Goal: Task Accomplishment & Management: Complete application form

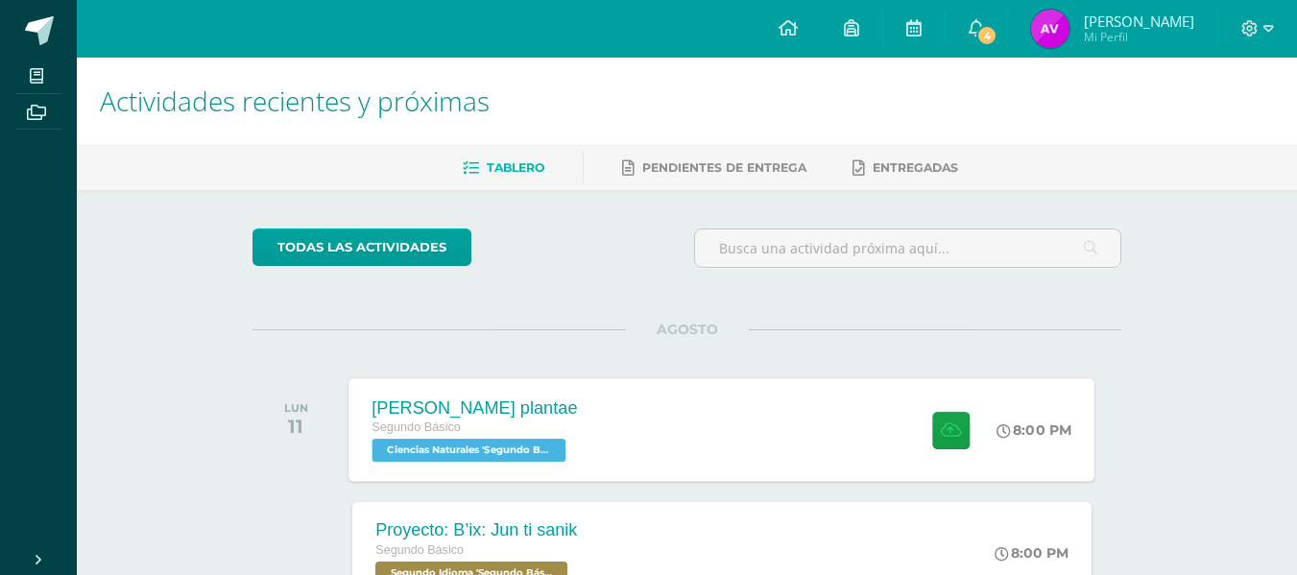
click at [718, 462] on div "Reino plantae Segundo Básico Ciencias Naturales 'Segundo Básico B' 8:00 PM Rein…" at bounding box center [722, 429] width 746 height 103
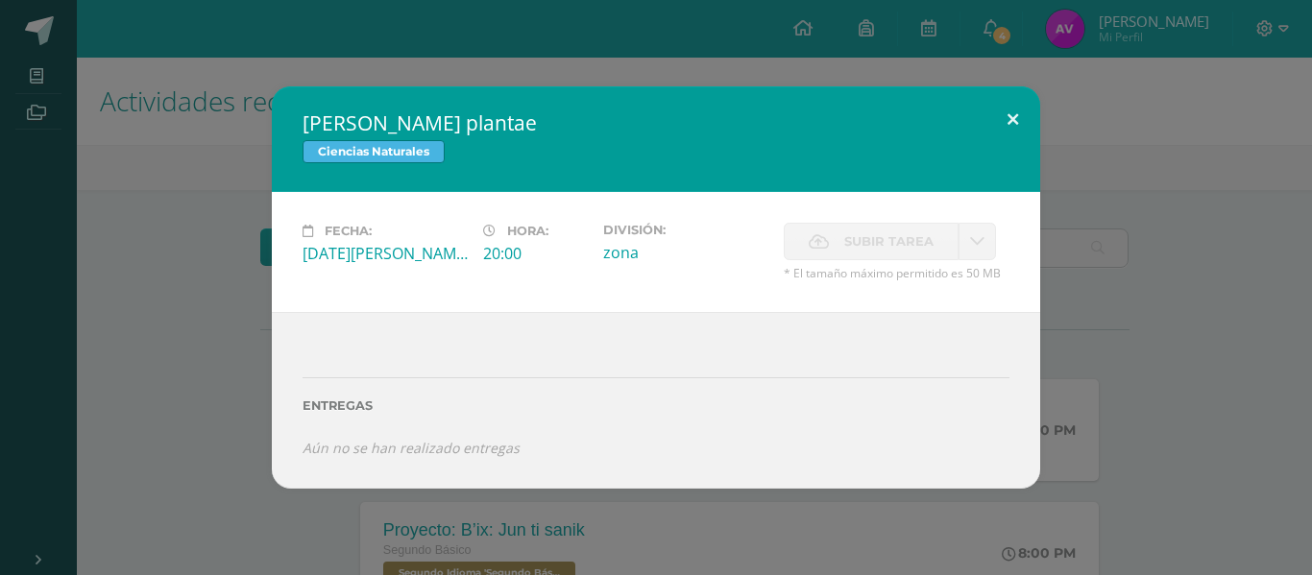
click at [997, 115] on button at bounding box center [1012, 118] width 55 height 65
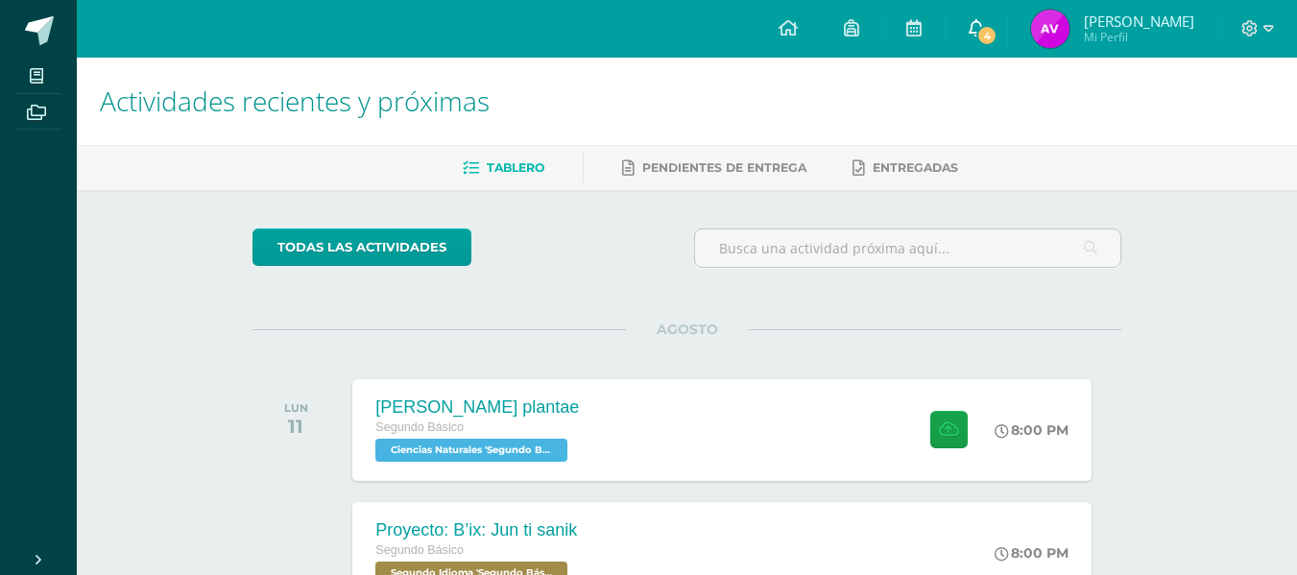
click at [984, 23] on icon at bounding box center [976, 27] width 15 height 17
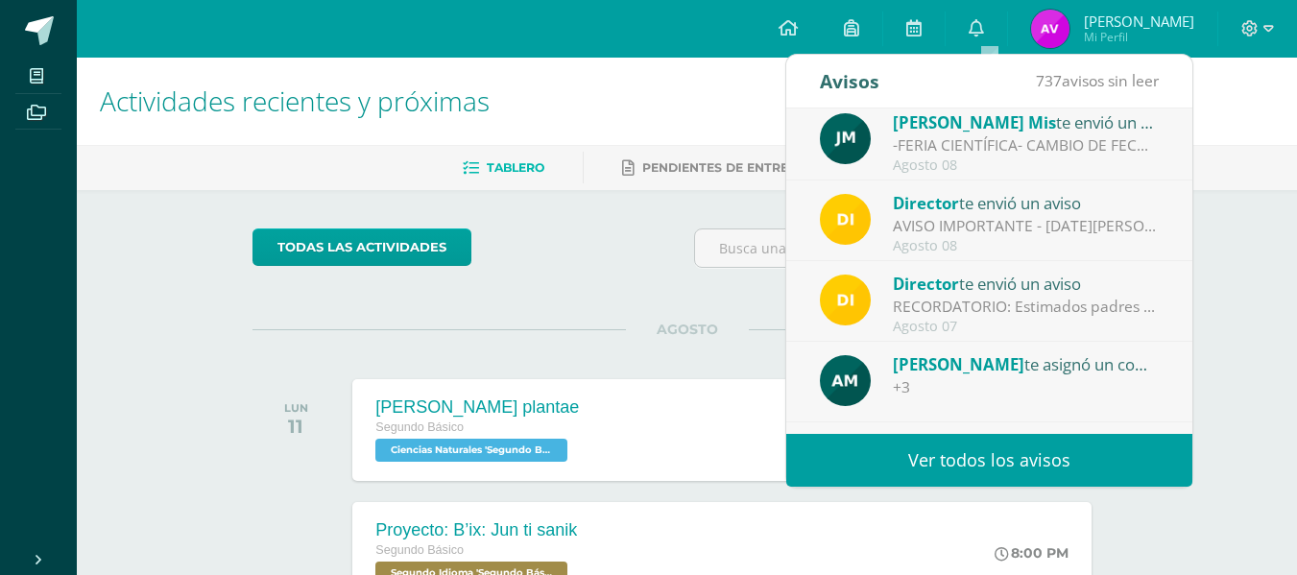
scroll to position [221, 0]
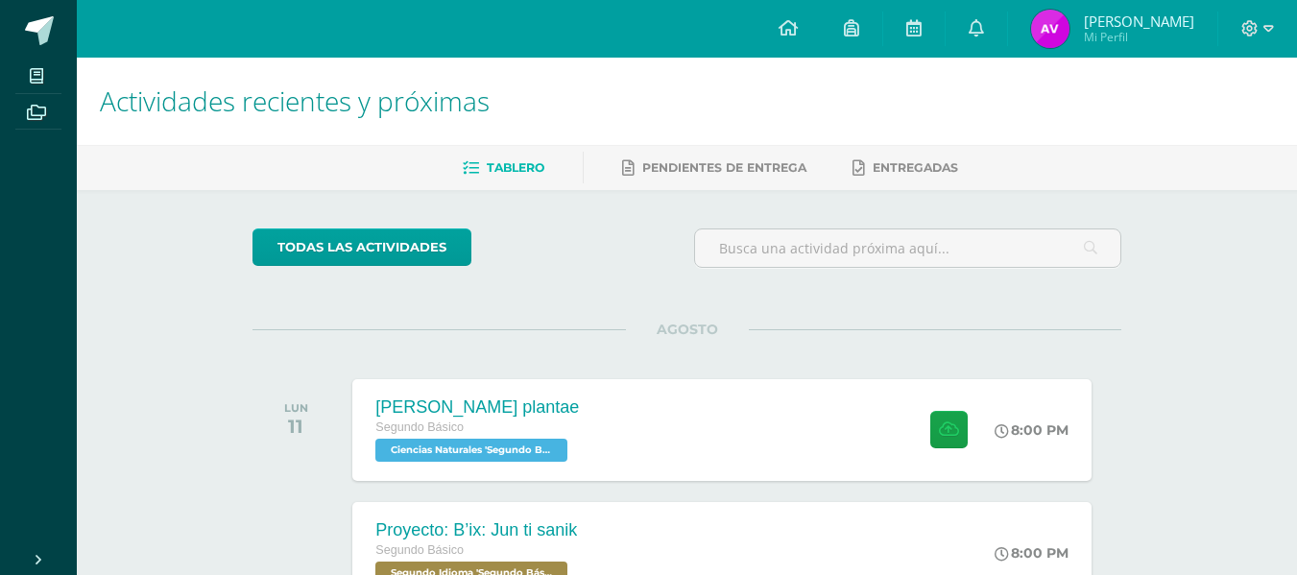
click at [592, 329] on div "AGOSTO" at bounding box center [687, 329] width 869 height 1
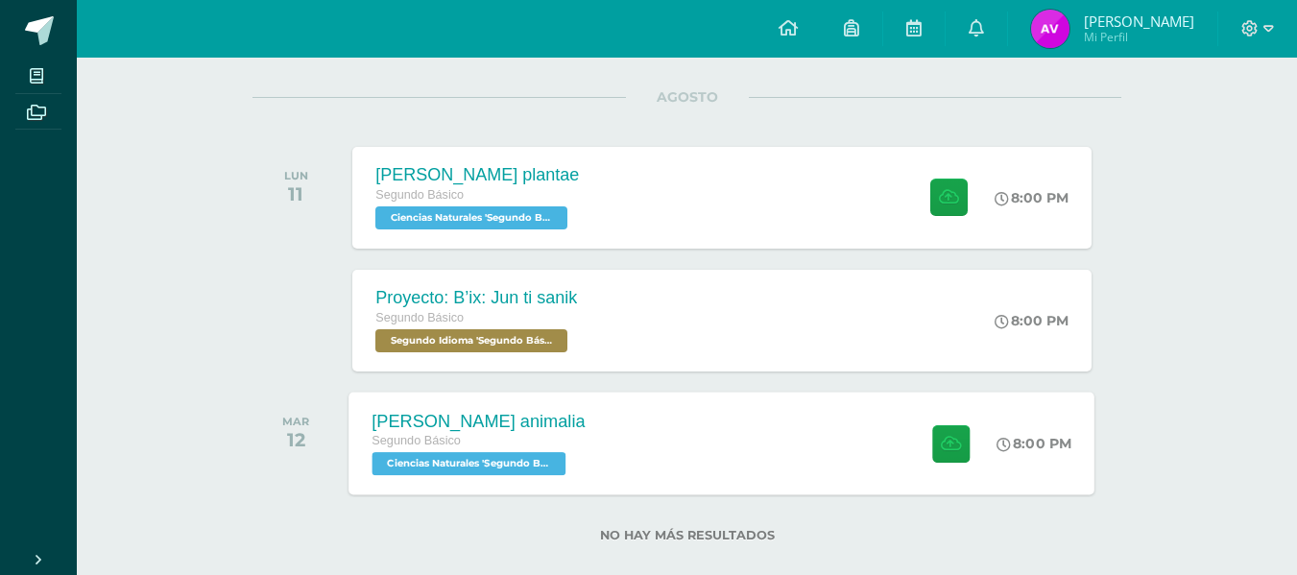
scroll to position [261, 0]
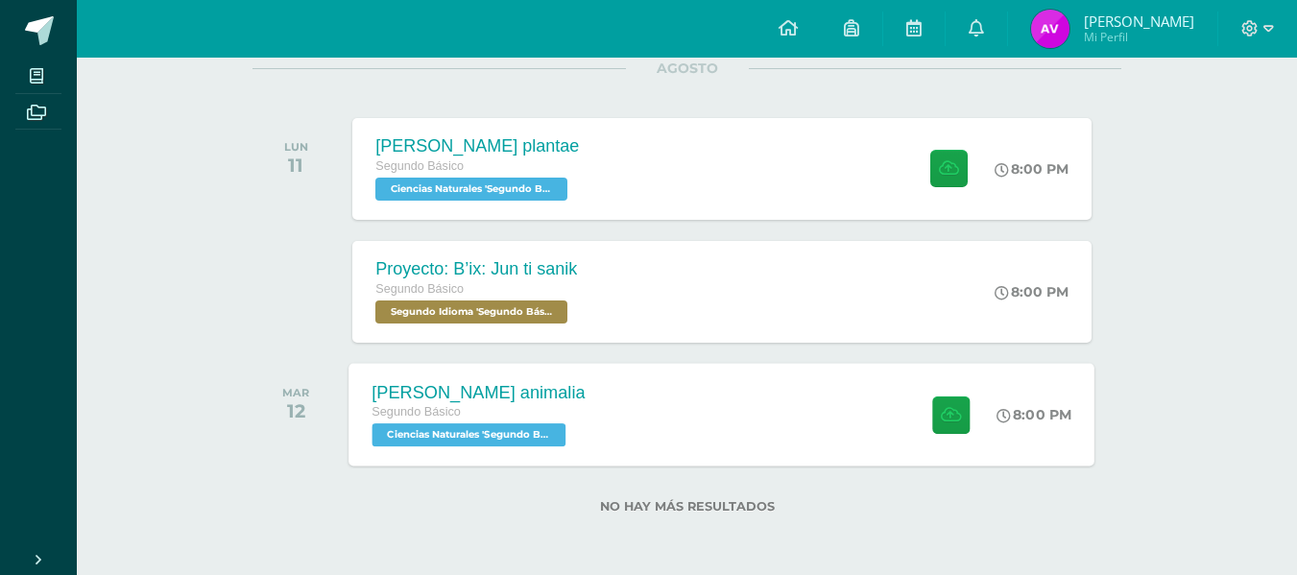
click at [662, 438] on div "Reino animalia Segundo Básico Ciencias Naturales 'Segundo Básico B' 8:00 PM Rei…" at bounding box center [722, 414] width 746 height 103
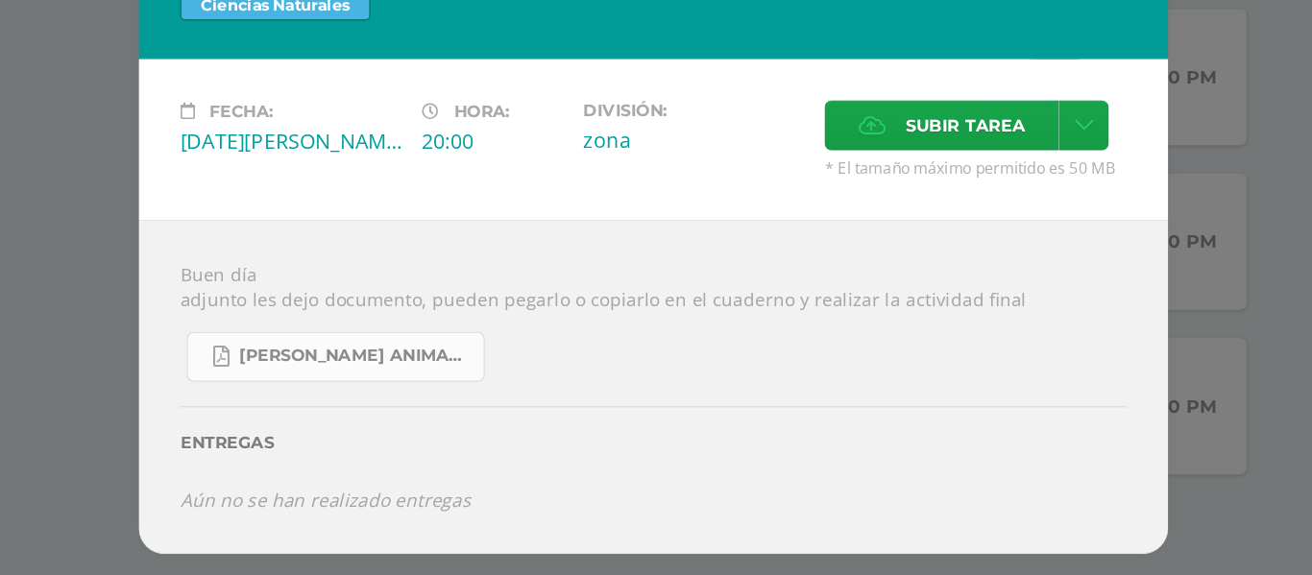
click at [475, 374] on span "[PERSON_NAME] animalia.pdf" at bounding box center [433, 377] width 173 height 15
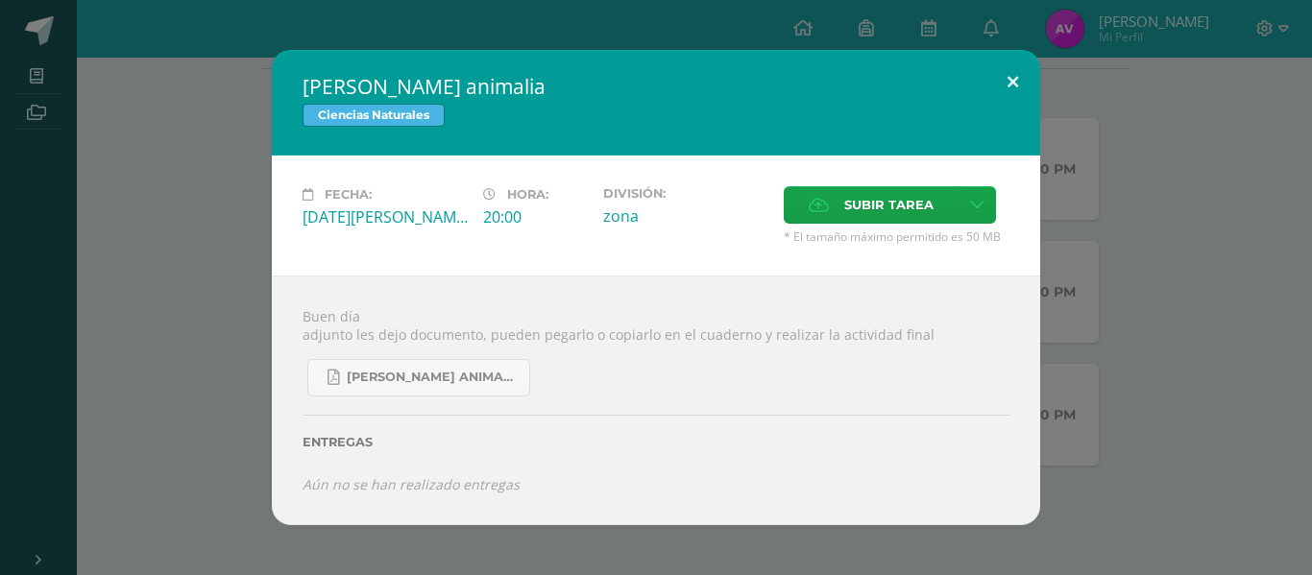
click at [1000, 80] on button at bounding box center [1012, 82] width 55 height 65
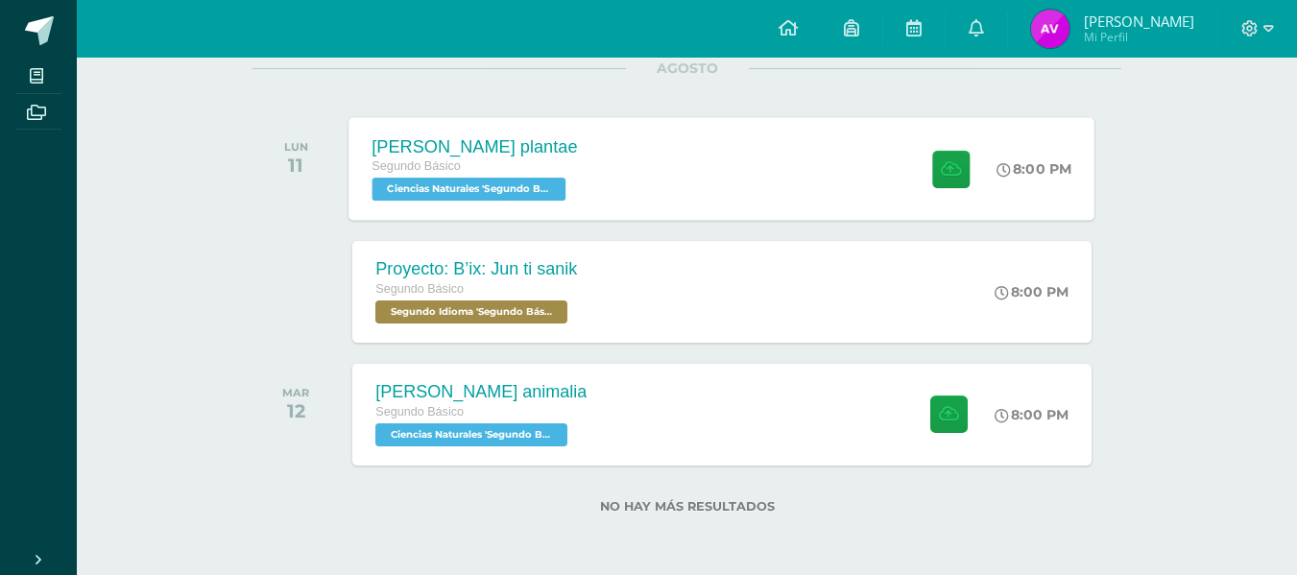
click at [749, 184] on div "Reino plantae Segundo Básico Ciencias Naturales 'Segundo Básico B' 8:00 PM Rein…" at bounding box center [722, 168] width 746 height 103
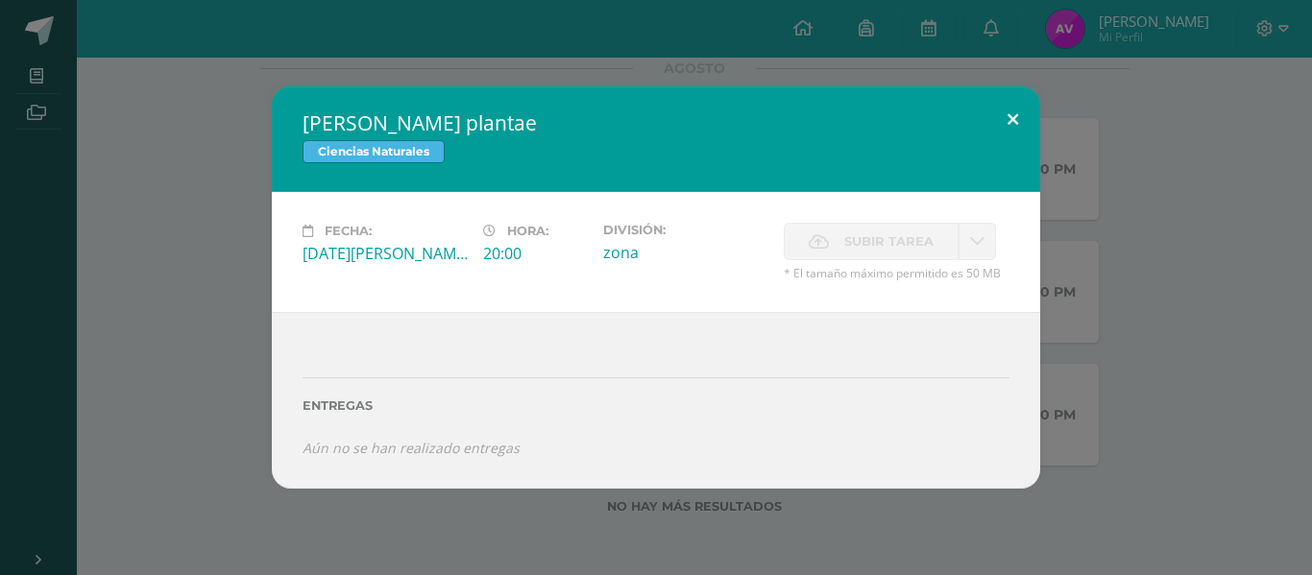
click at [1011, 119] on button at bounding box center [1012, 118] width 55 height 65
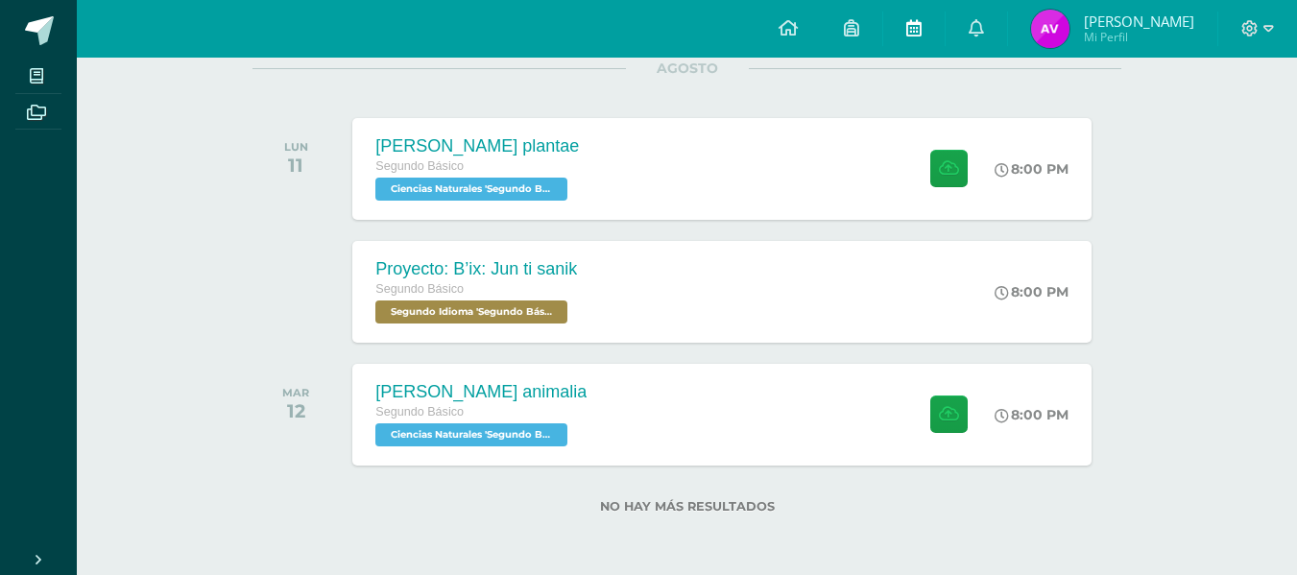
click at [916, 24] on link at bounding box center [913, 29] width 61 height 58
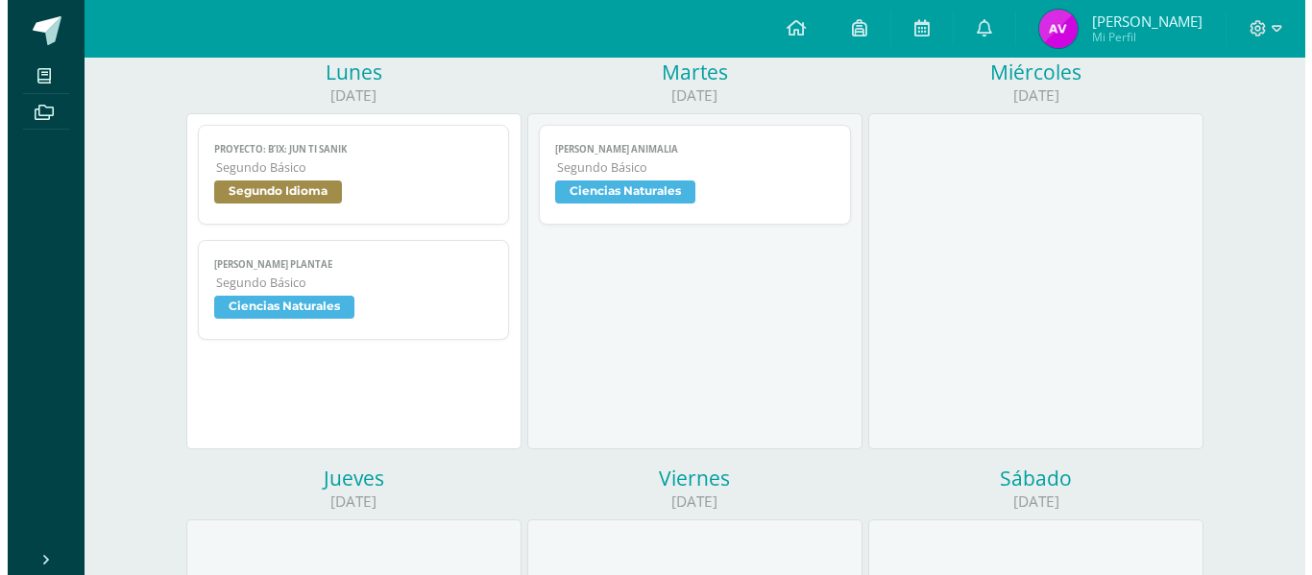
scroll to position [253, 0]
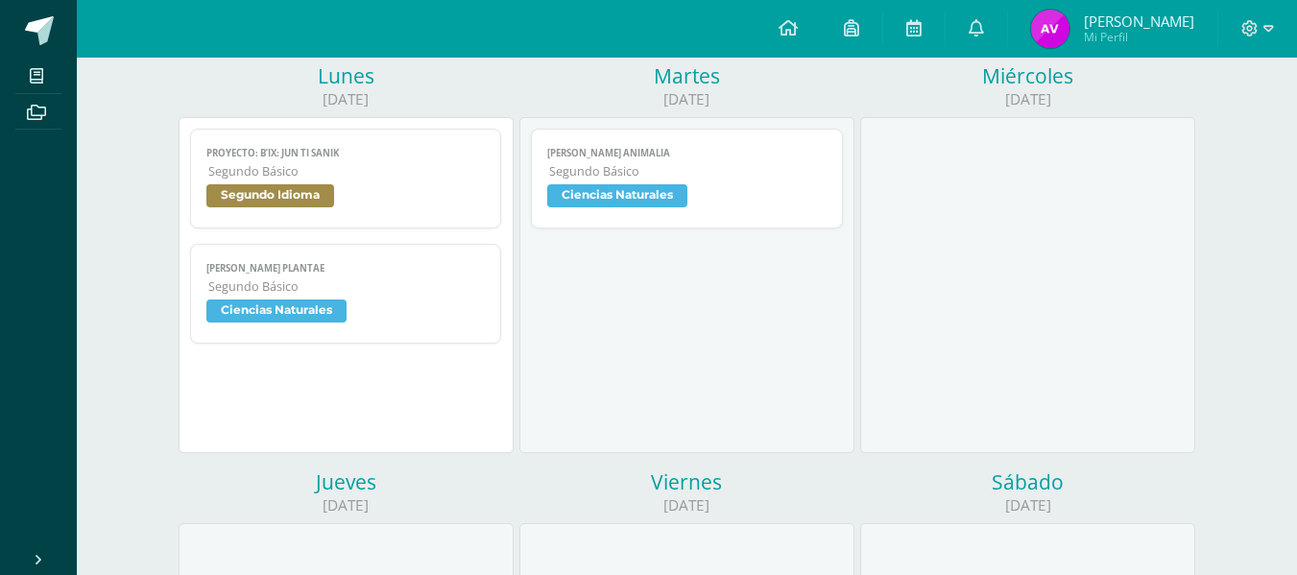
click at [403, 292] on span "Segundo Básico" at bounding box center [346, 286] width 277 height 16
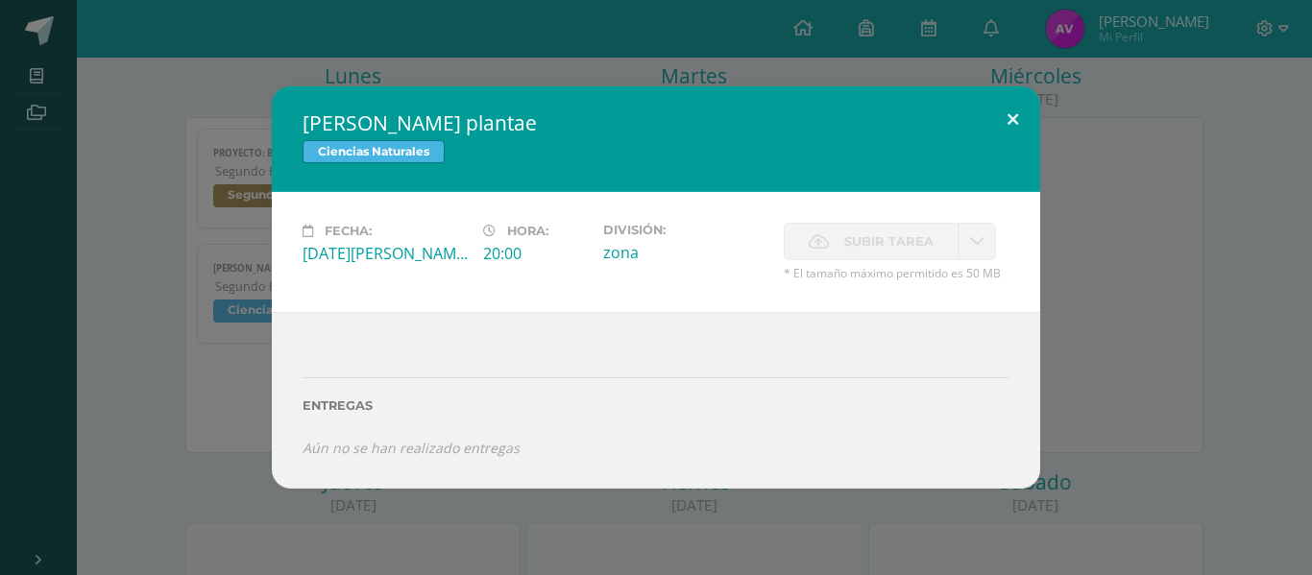
click at [1005, 120] on button at bounding box center [1012, 118] width 55 height 65
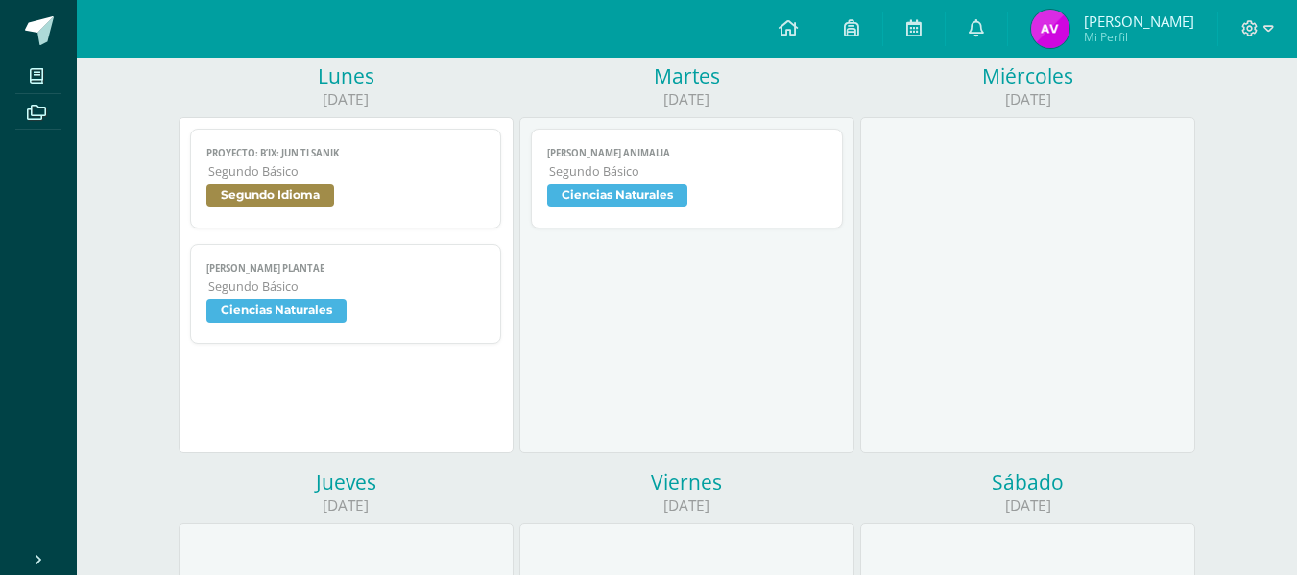
click at [730, 192] on span "Ciencias Naturales" at bounding box center [686, 198] width 279 height 28
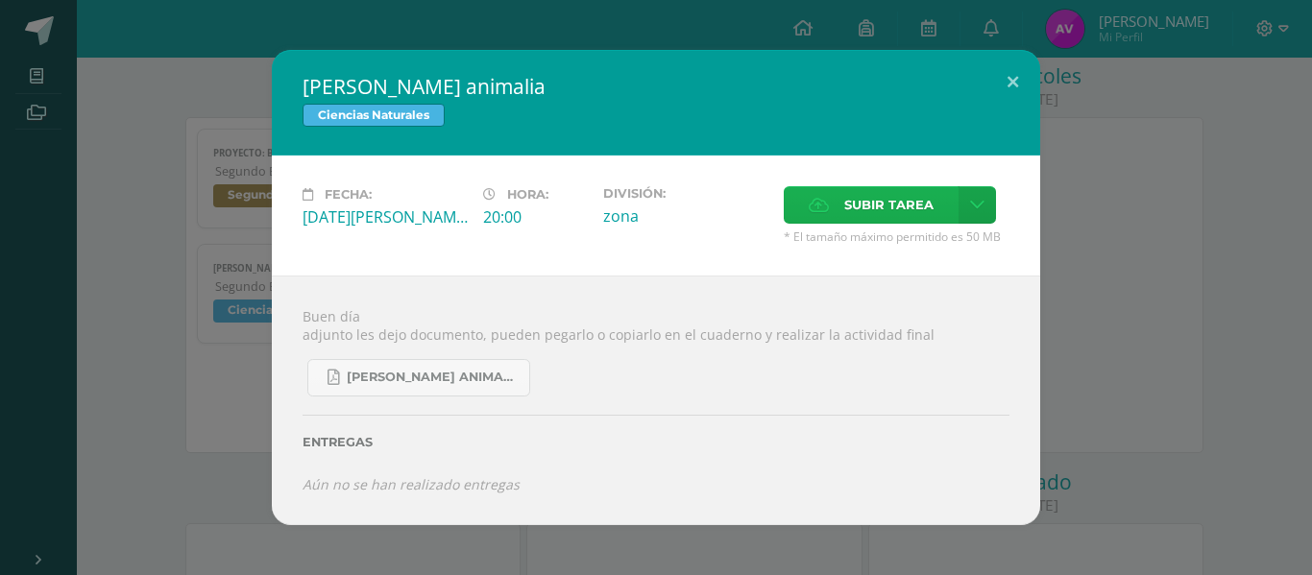
click at [848, 207] on span "Subir tarea" at bounding box center [888, 205] width 89 height 36
click at [0, 0] on input "Subir tarea" at bounding box center [0, 0] width 0 height 0
click at [863, 204] on span "Subir tarea" at bounding box center [888, 205] width 89 height 36
click at [0, 0] on input "Subir tarea" at bounding box center [0, 0] width 0 height 0
click at [396, 365] on link "[PERSON_NAME] animalia.pdf" at bounding box center [418, 377] width 223 height 37
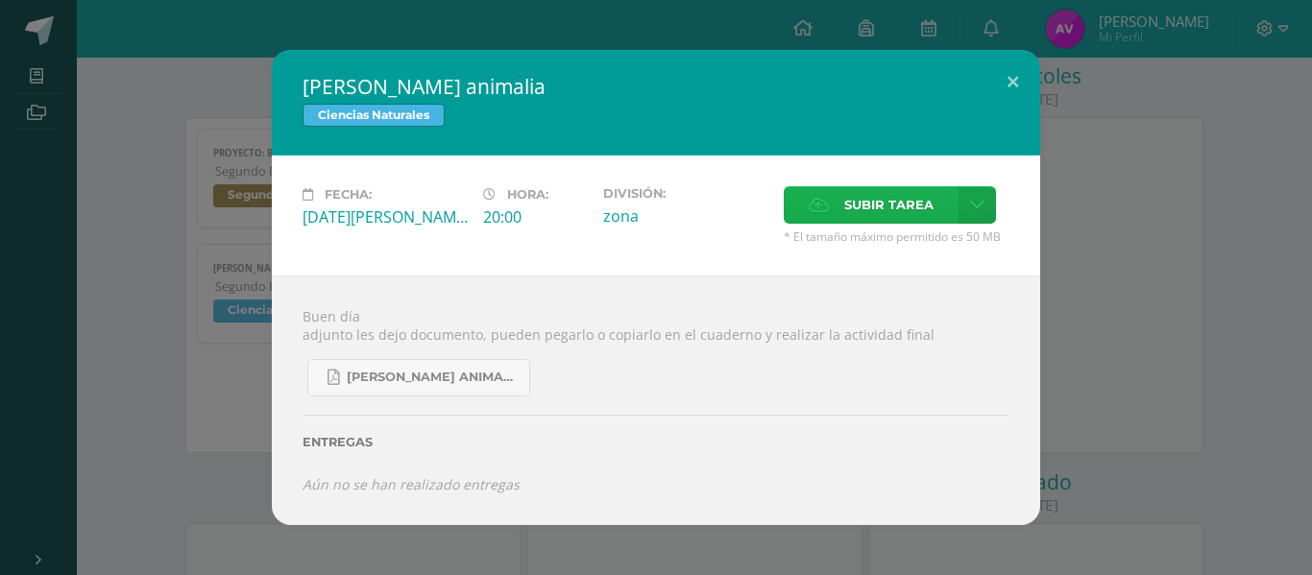
click at [855, 204] on span "Subir tarea" at bounding box center [888, 205] width 89 height 36
click at [0, 0] on input "Subir tarea" at bounding box center [0, 0] width 0 height 0
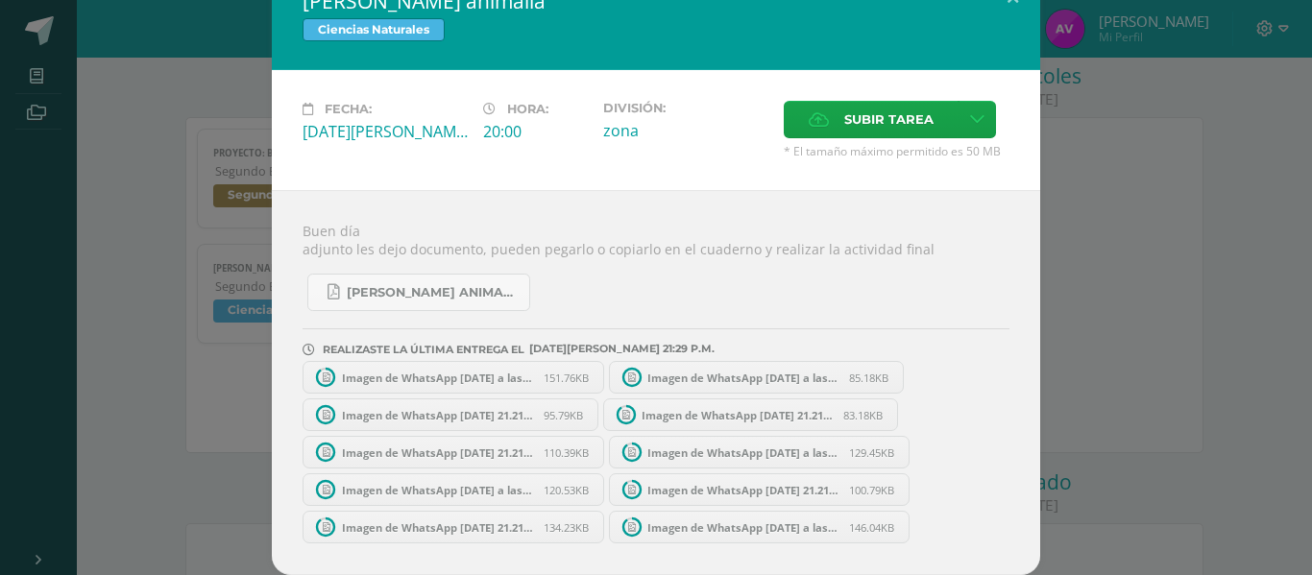
scroll to position [36, 0]
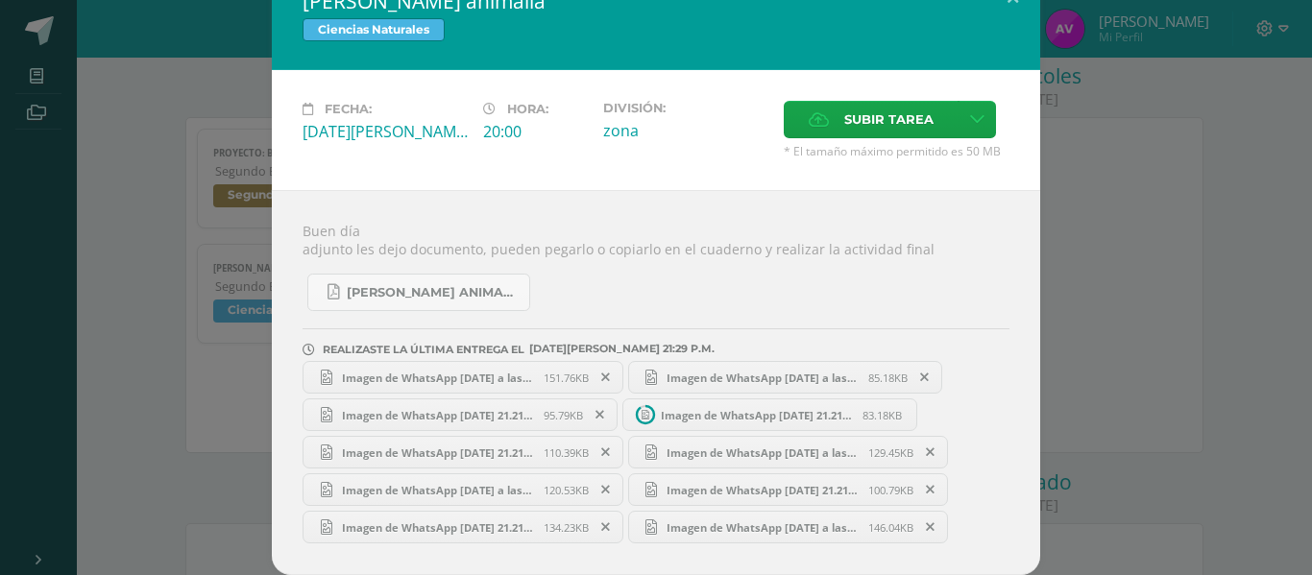
click at [453, 368] on link "Imagen de WhatsApp 2025-08-11 a las 21.21.10_2fa3cffd.jpg 151.76KB" at bounding box center [462, 377] width 321 height 33
click at [476, 404] on link "Imagen de WhatsApp 2025-08-11 a las 21.21.11_b2119180.jpg 95.79KB" at bounding box center [459, 414] width 315 height 33
click at [498, 441] on link "Imagen de WhatsApp 2025-08-11 a las 21.21.08_a739fad4.jpg 110.39KB" at bounding box center [462, 452] width 321 height 33
click at [463, 489] on span "Imagen de WhatsApp [DATE] a las 21.21.09_583b8392.jpg" at bounding box center [437, 490] width 211 height 14
click at [410, 521] on span "Imagen de WhatsApp [DATE] 21.21.09_d9b2f9d1.jpg" at bounding box center [437, 527] width 211 height 14
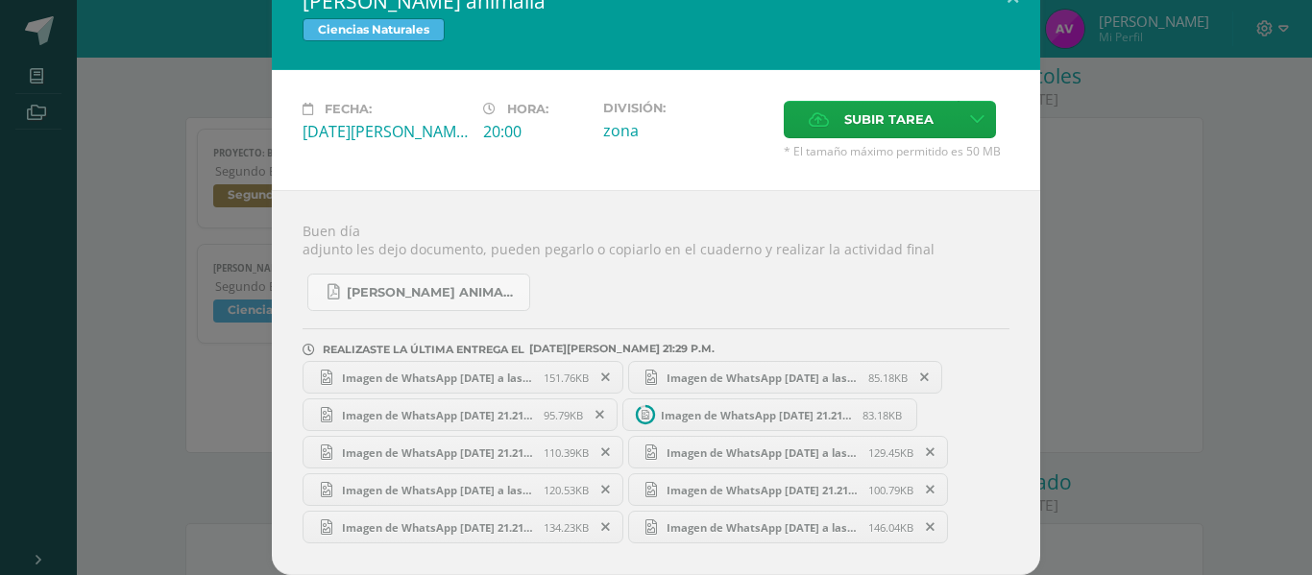
click at [707, 371] on span "Imagen de WhatsApp [DATE] a las 21.21.11_1877b997.jpg" at bounding box center [762, 378] width 211 height 14
click at [744, 451] on span "Imagen de WhatsApp [DATE] a las 21.21.09_2dd3c599.jpg" at bounding box center [762, 453] width 211 height 14
click at [737, 485] on span "Imagen de WhatsApp [DATE] 21.21.09_a536a214.jpg" at bounding box center [762, 490] width 211 height 14
click at [732, 517] on link "Imagen de WhatsApp 2025-08-11 a las 21.21.10_620aa7b4.jpg 146.04KB" at bounding box center [788, 527] width 321 height 33
click at [733, 484] on span "Imagen de WhatsApp [DATE] 21.21.09_a536a214.jpg" at bounding box center [762, 490] width 211 height 14
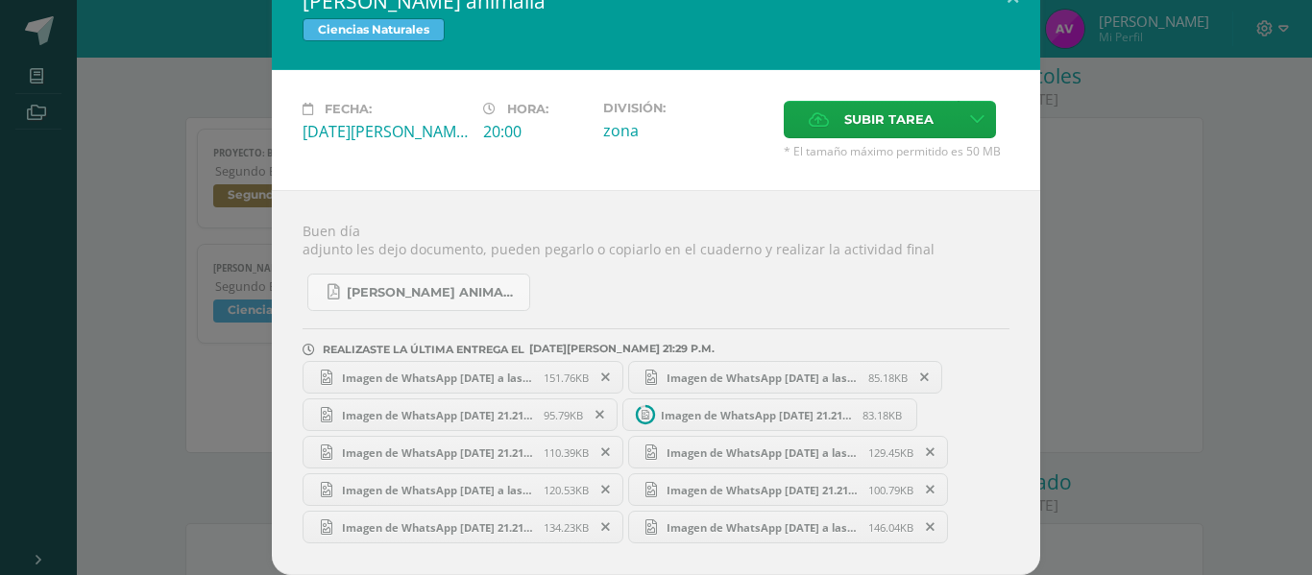
click at [700, 411] on span "Imagen de WhatsApp [DATE] 21.21.11_cb50dc2a.jpg" at bounding box center [756, 415] width 211 height 14
click at [720, 410] on span "Imagen de WhatsApp [DATE] 21.21.11_cb50dc2a.jpg" at bounding box center [756, 415] width 211 height 14
click at [715, 406] on link "Imagen de WhatsApp 2025-08-11 a las 21.21.11_cb50dc2a.jpg 83.18KB" at bounding box center [770, 414] width 296 height 33
click at [672, 401] on link "Imagen de WhatsApp 2025-08-11 a las 21.21.11_cb50dc2a.jpg 83.18KB" at bounding box center [770, 414] width 296 height 33
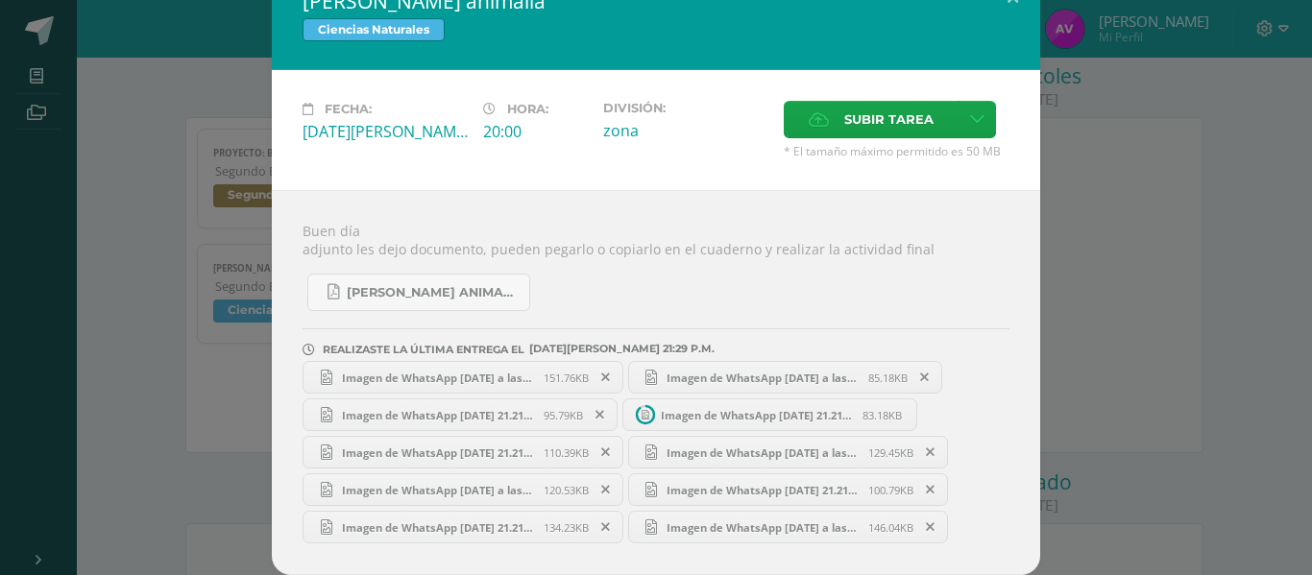
click at [783, 405] on link "Imagen de WhatsApp 2025-08-11 a las 21.21.11_cb50dc2a.jpg 83.18KB" at bounding box center [770, 414] width 296 height 33
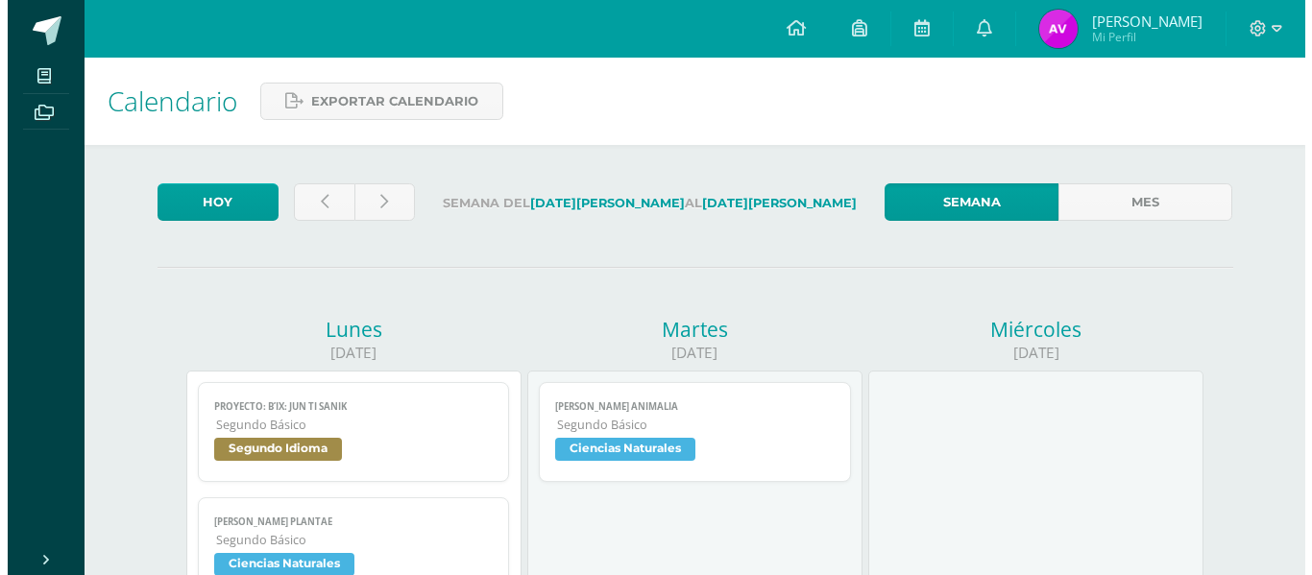
scroll to position [253, 0]
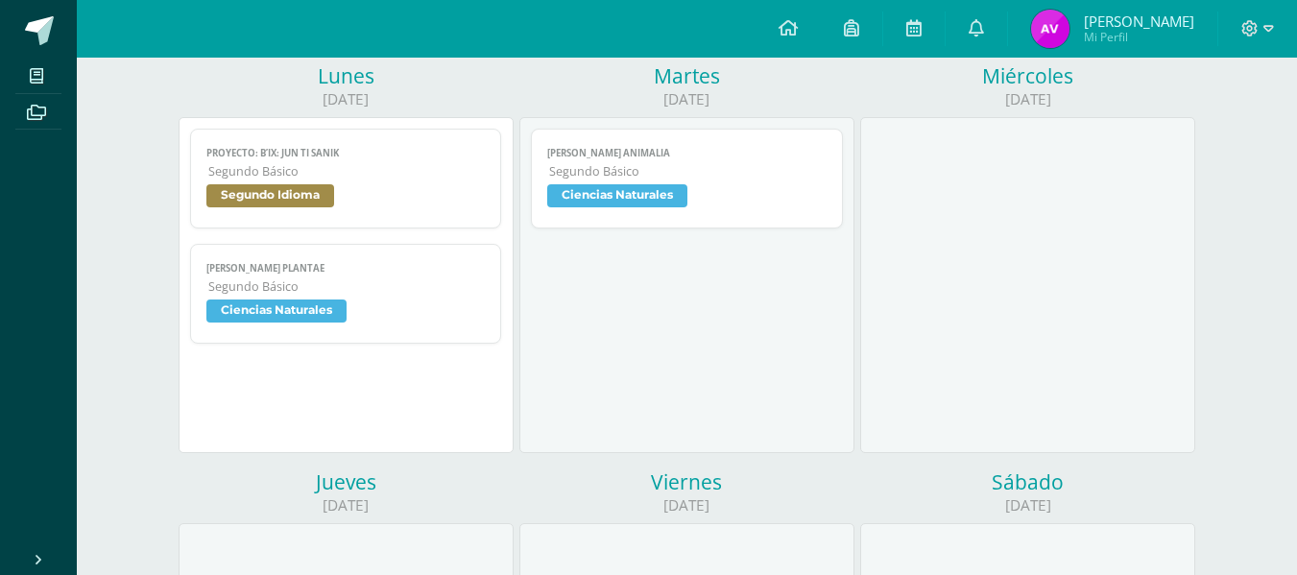
click at [752, 199] on span "Ciencias Naturales" at bounding box center [686, 198] width 279 height 28
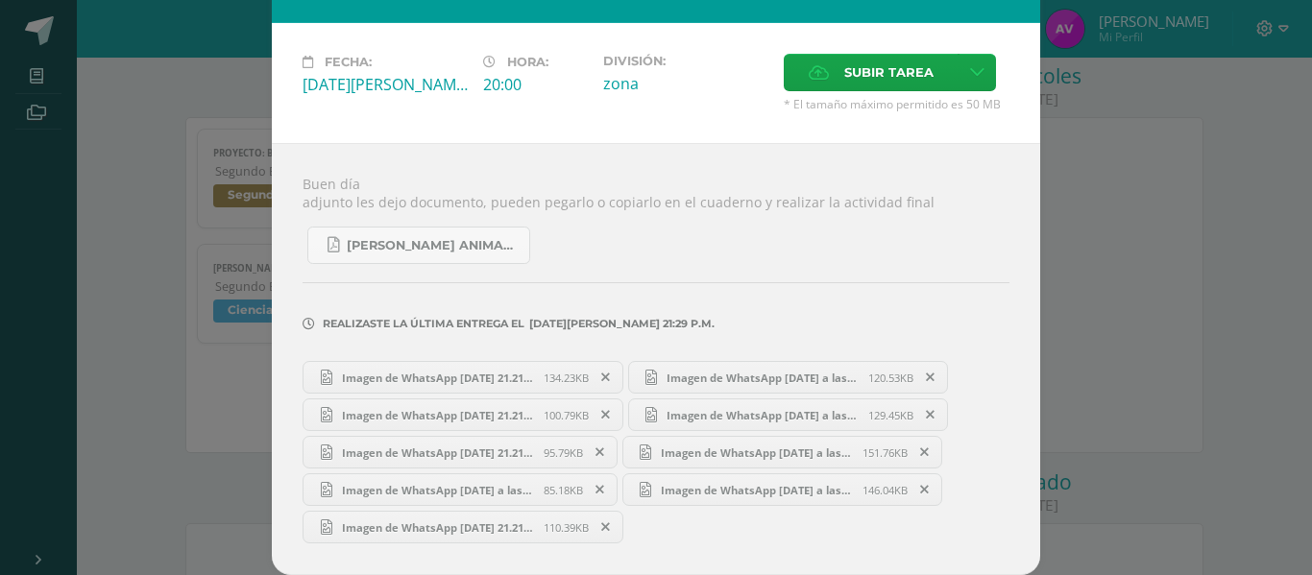
scroll to position [81, 0]
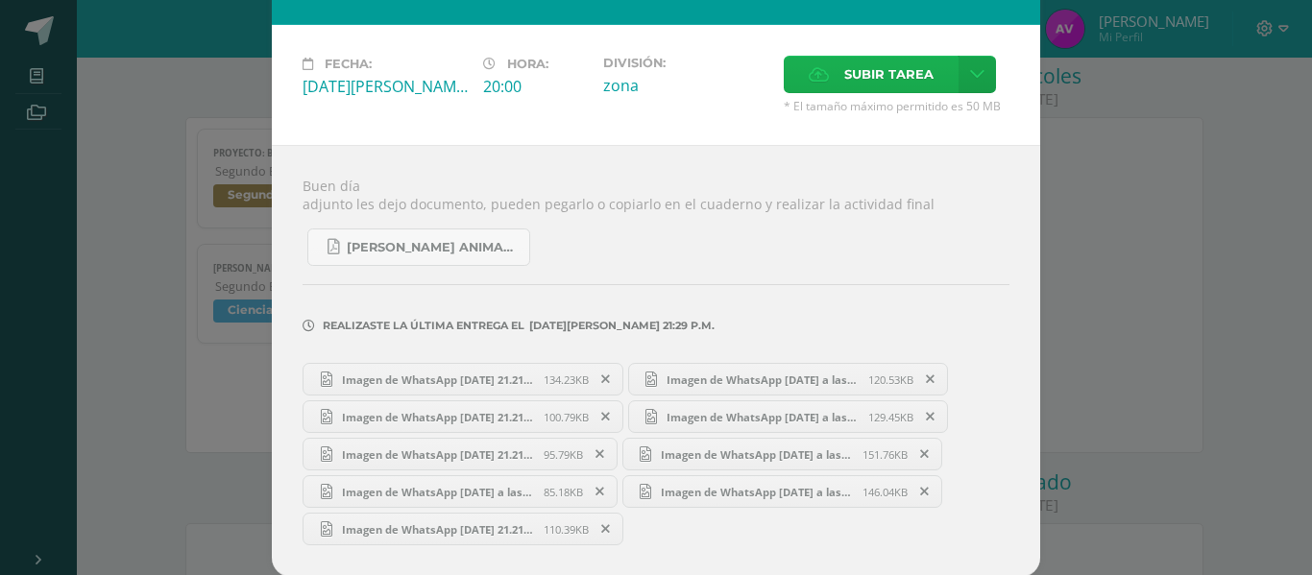
click at [821, 75] on icon at bounding box center [818, 74] width 20 height 12
click at [0, 0] on input "Subir tarea" at bounding box center [0, 0] width 0 height 0
click at [493, 377] on span "Imagen de WhatsApp [DATE] 21.21.09_d9b2f9d1.jpg" at bounding box center [437, 380] width 211 height 14
click at [447, 393] on link "Imagen de WhatsApp [DATE] 21.21.09_d9b2f9d1.jpg 134.23KB" at bounding box center [462, 379] width 321 height 33
click at [597, 364] on link "Imagen de WhatsApp [DATE] 21.21.09_d9b2f9d1.jpg 134.23KB" at bounding box center [462, 379] width 321 height 33
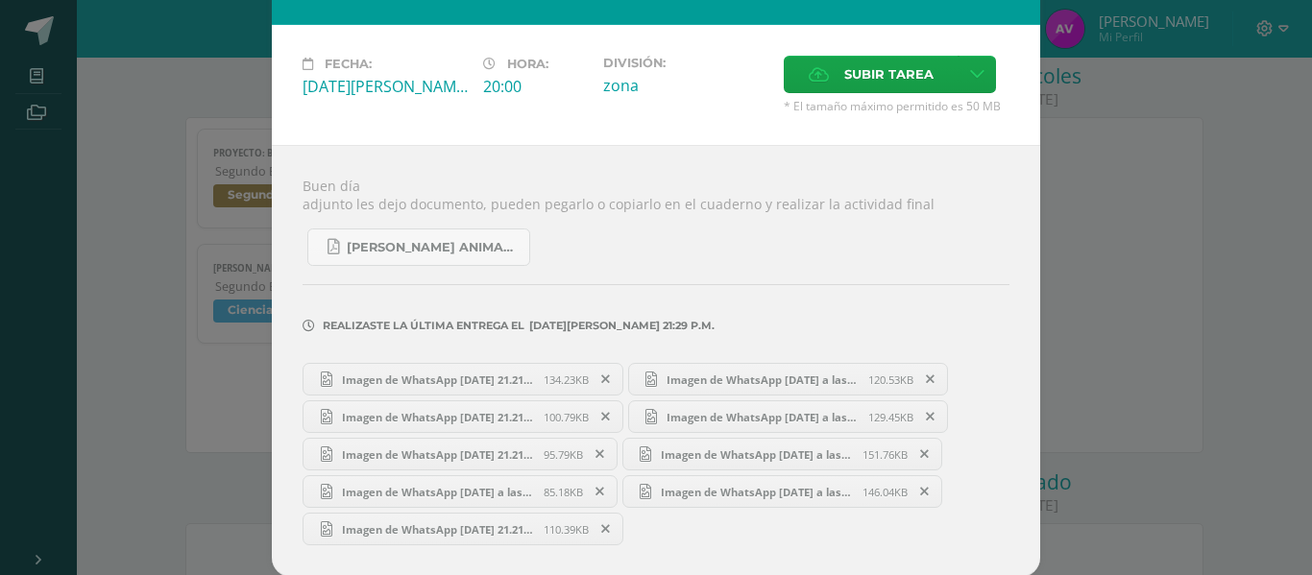
click at [606, 372] on span at bounding box center [606, 379] width 33 height 21
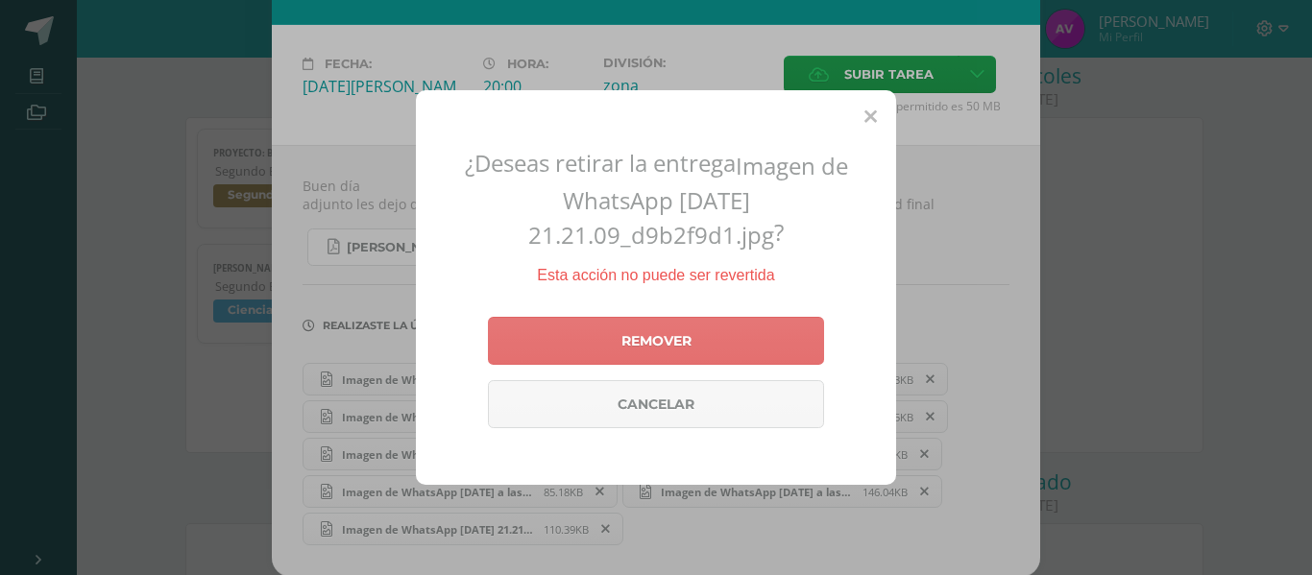
click at [600, 336] on link "Remover" at bounding box center [656, 341] width 336 height 48
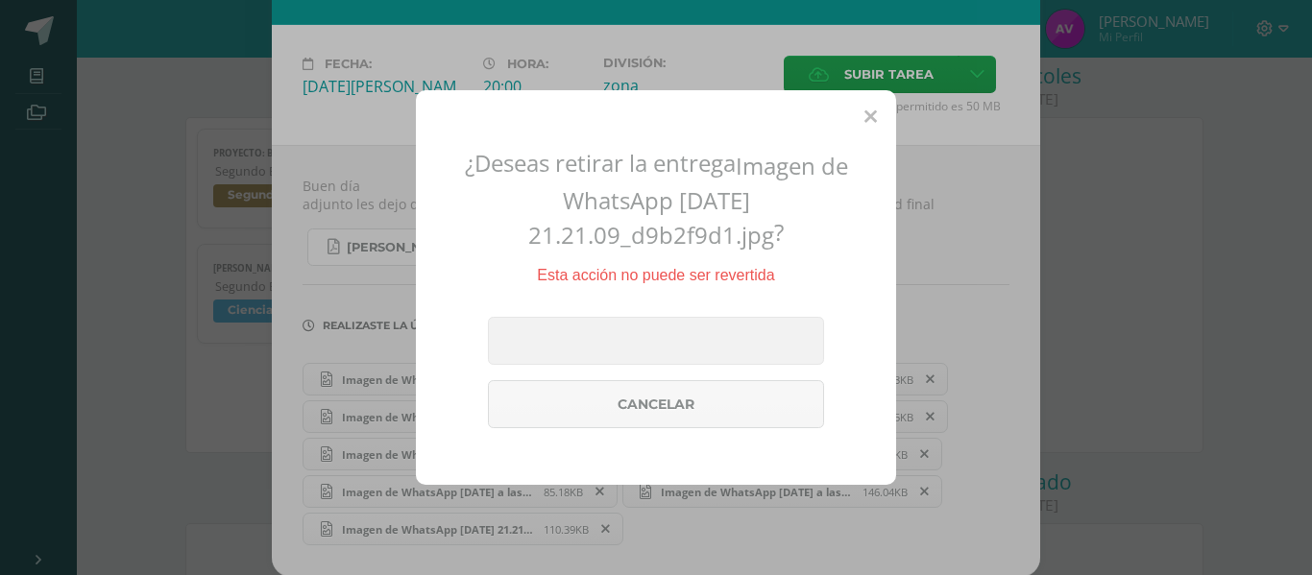
scroll to position [0, 0]
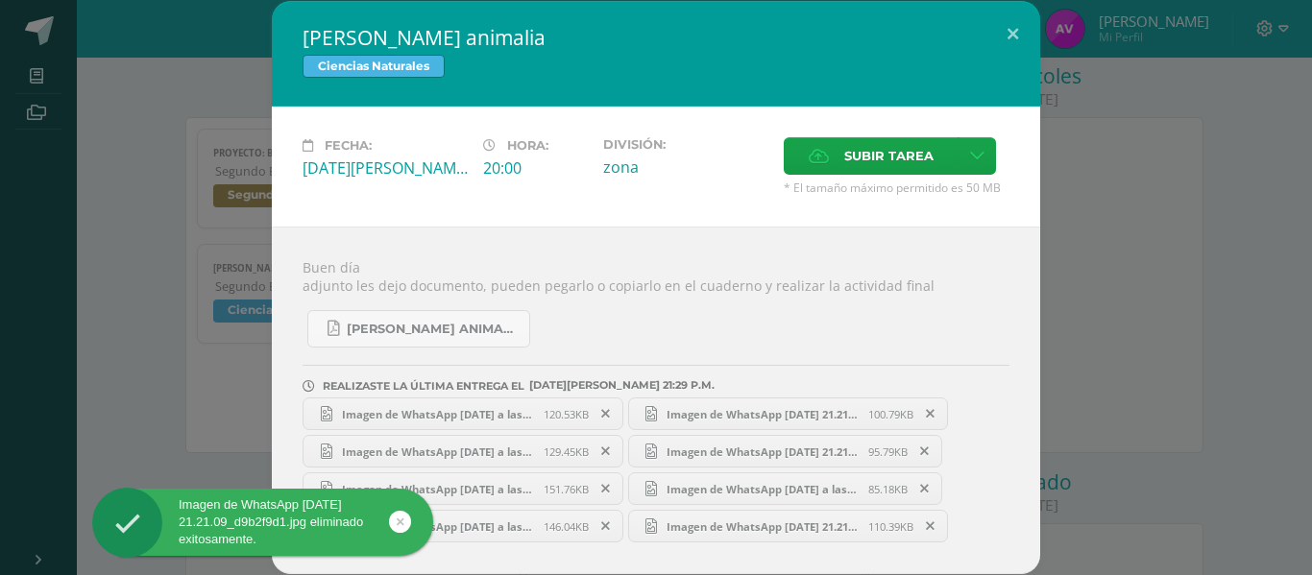
click at [615, 403] on span at bounding box center [606, 413] width 33 height 21
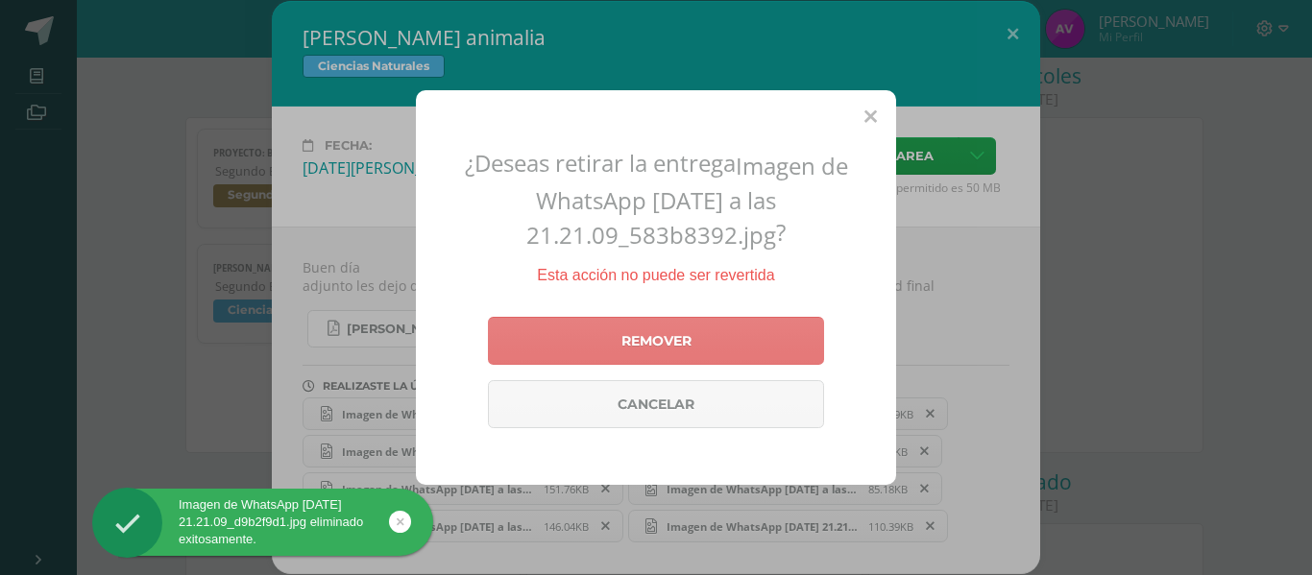
click at [616, 344] on link "Remover" at bounding box center [656, 341] width 336 height 48
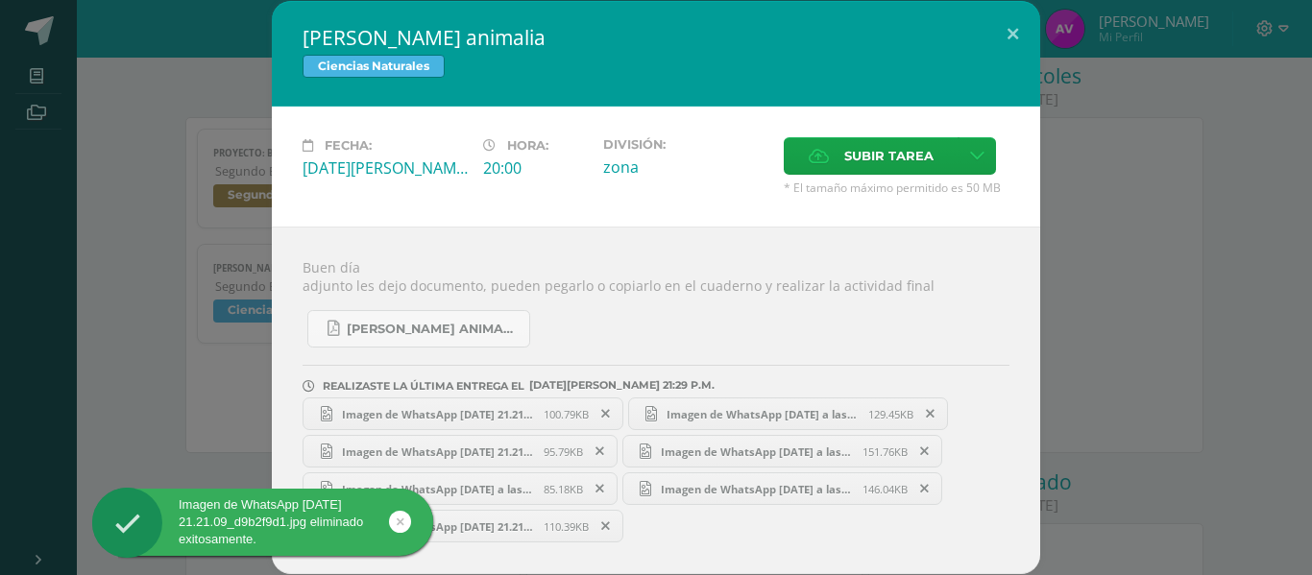
click at [612, 409] on span at bounding box center [606, 413] width 33 height 21
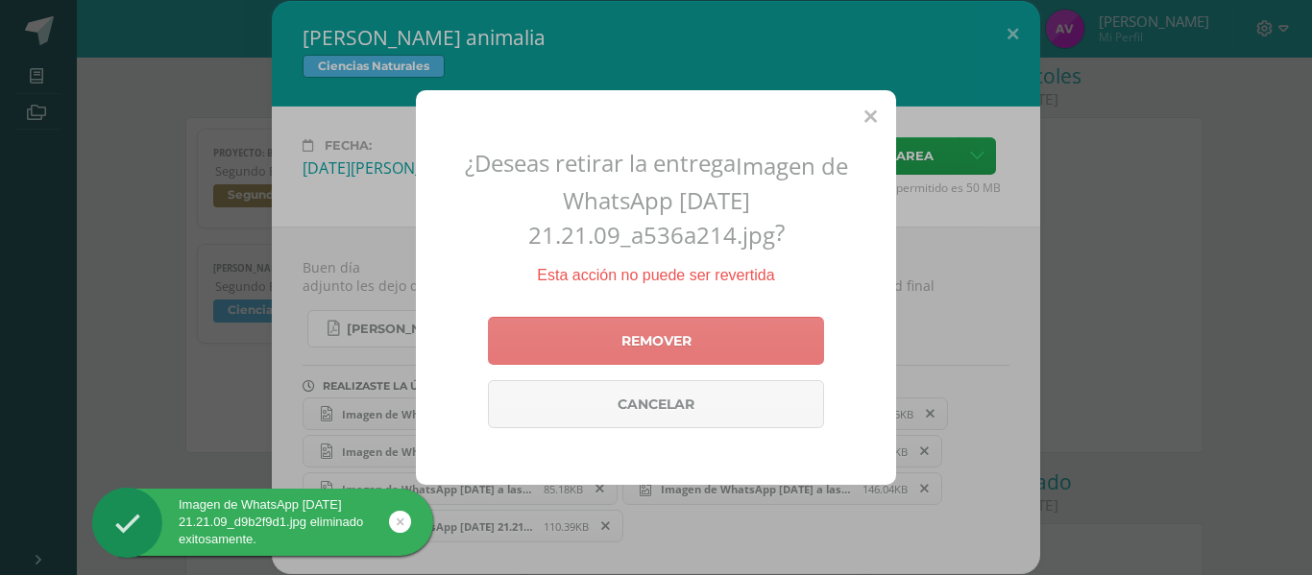
click at [627, 327] on link "Remover" at bounding box center [656, 341] width 336 height 48
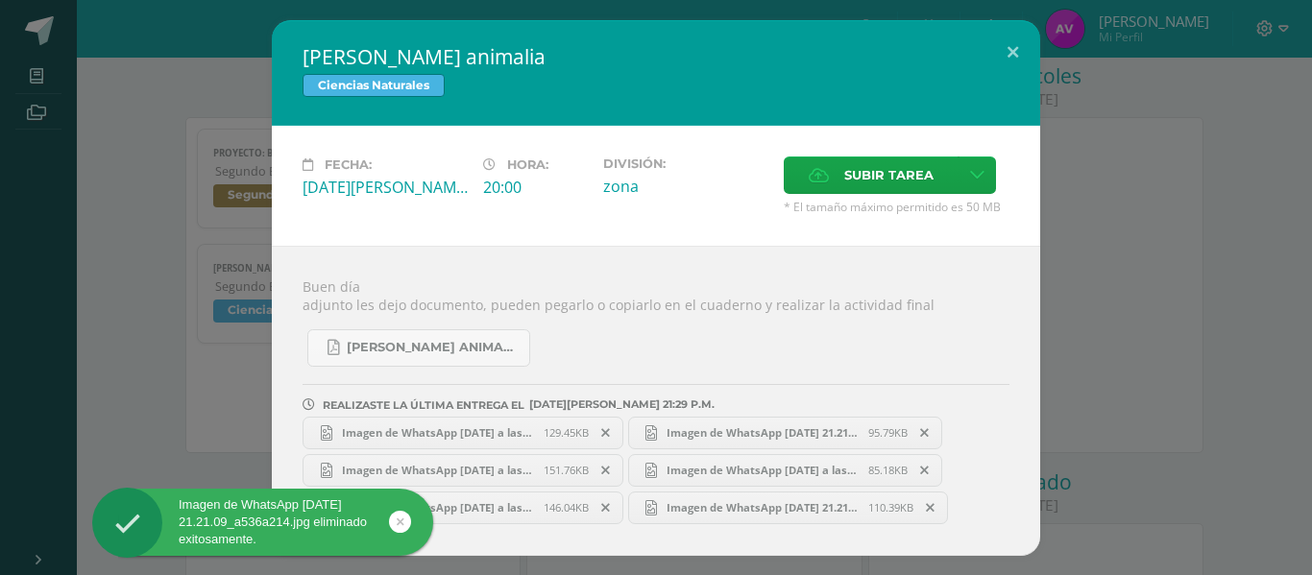
click at [607, 426] on icon at bounding box center [605, 432] width 9 height 13
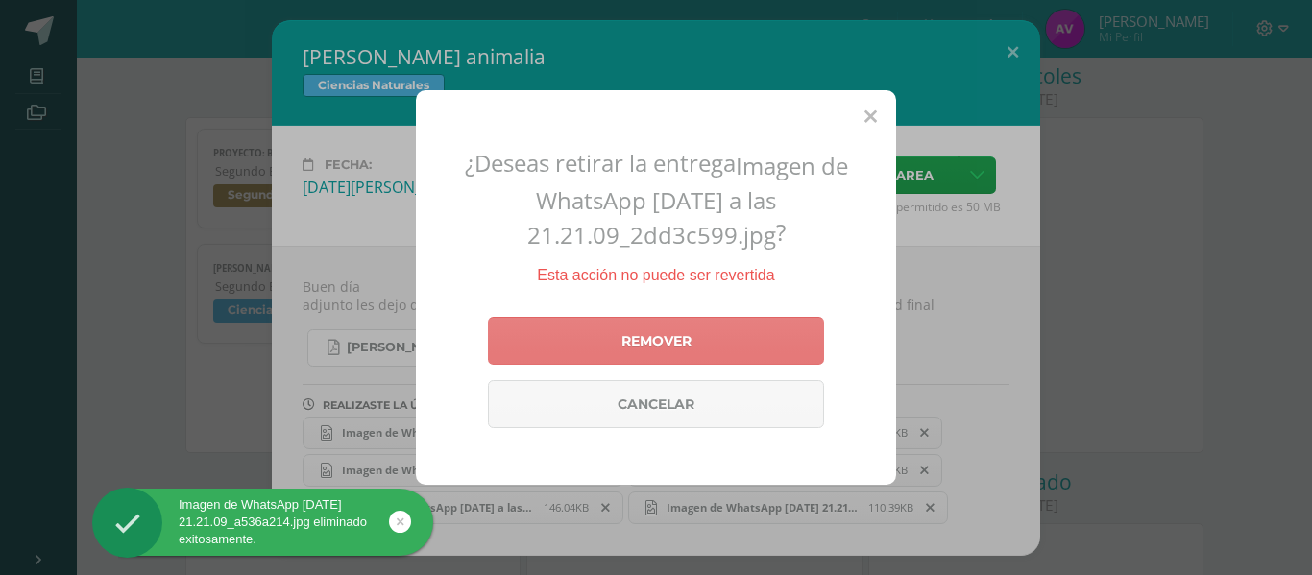
click at [654, 328] on link "Remover" at bounding box center [656, 341] width 336 height 48
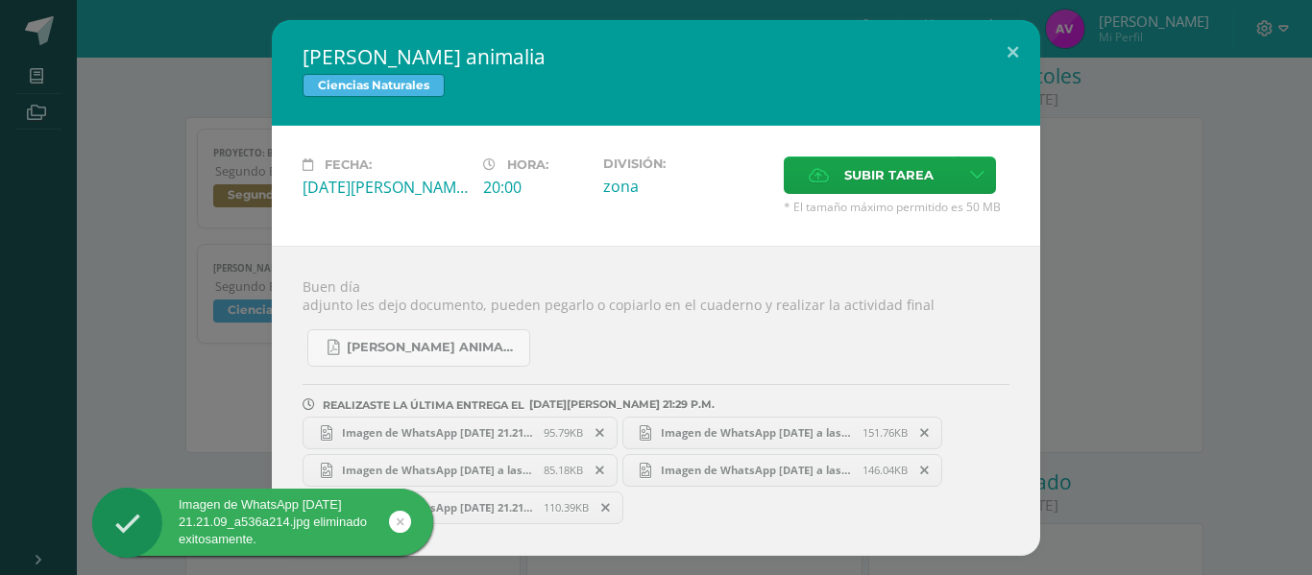
click at [610, 426] on span at bounding box center [600, 432] width 33 height 21
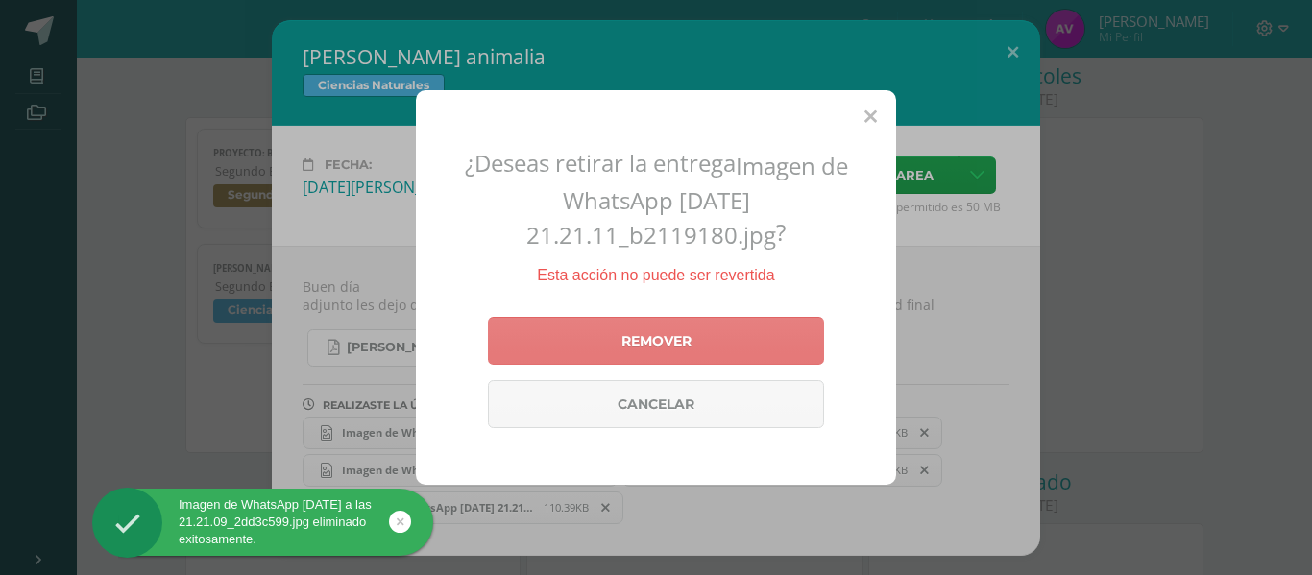
click at [628, 332] on link "Remover" at bounding box center [656, 341] width 336 height 48
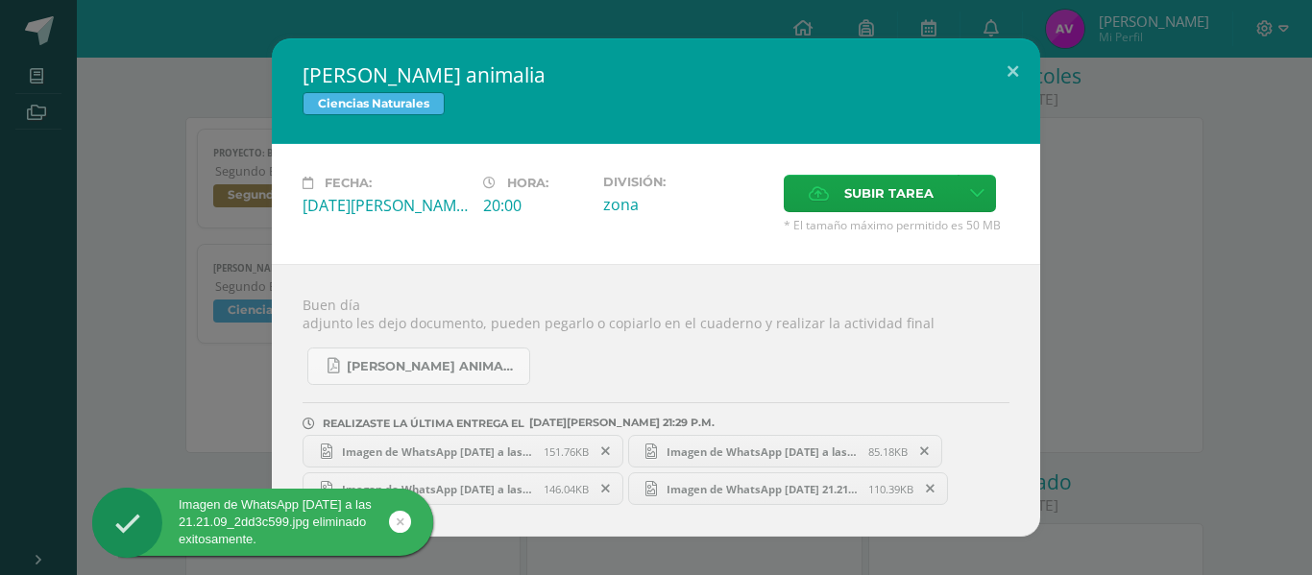
click at [610, 438] on link "Imagen de WhatsApp [DATE] a las 21.21.10_2fa3cffd.jpg 151.76KB" at bounding box center [462, 451] width 321 height 33
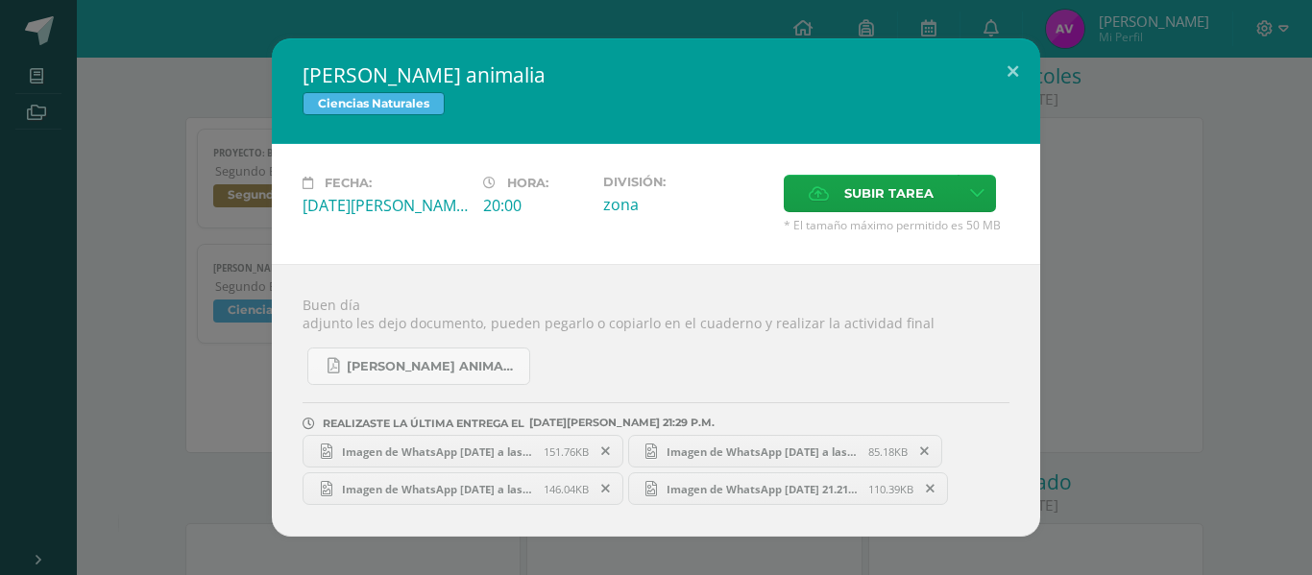
click at [617, 437] on link "Imagen de WhatsApp [DATE] a las 21.21.10_2fa3cffd.jpg 151.76KB" at bounding box center [462, 451] width 321 height 33
click at [610, 441] on span at bounding box center [606, 451] width 33 height 21
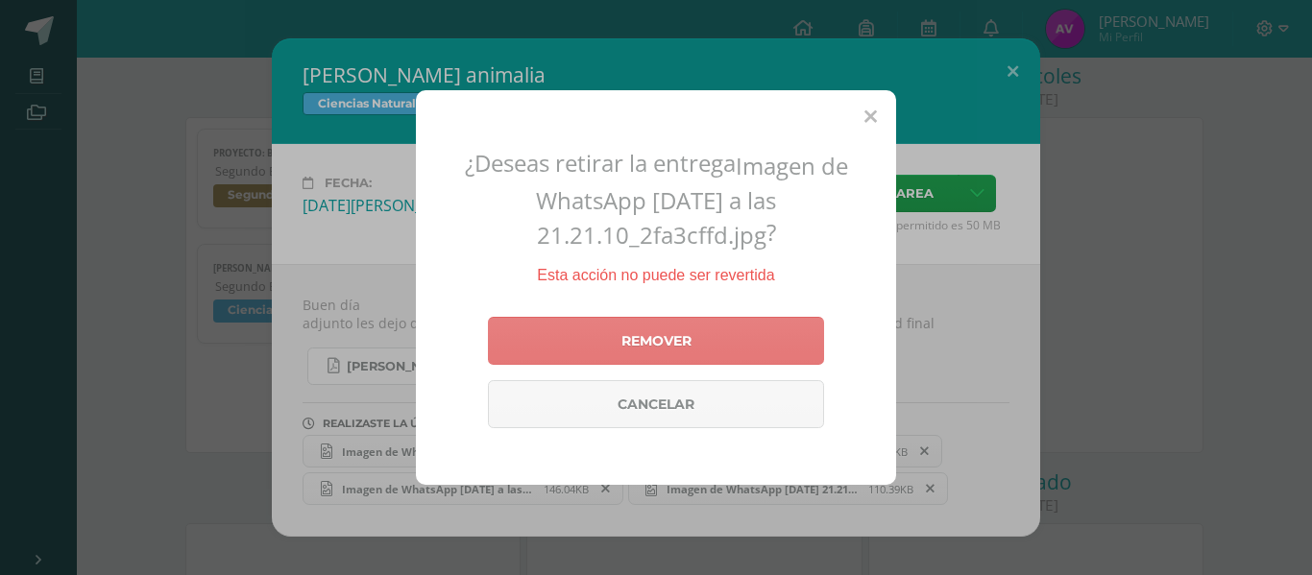
click at [597, 331] on link "Remover" at bounding box center [656, 341] width 336 height 48
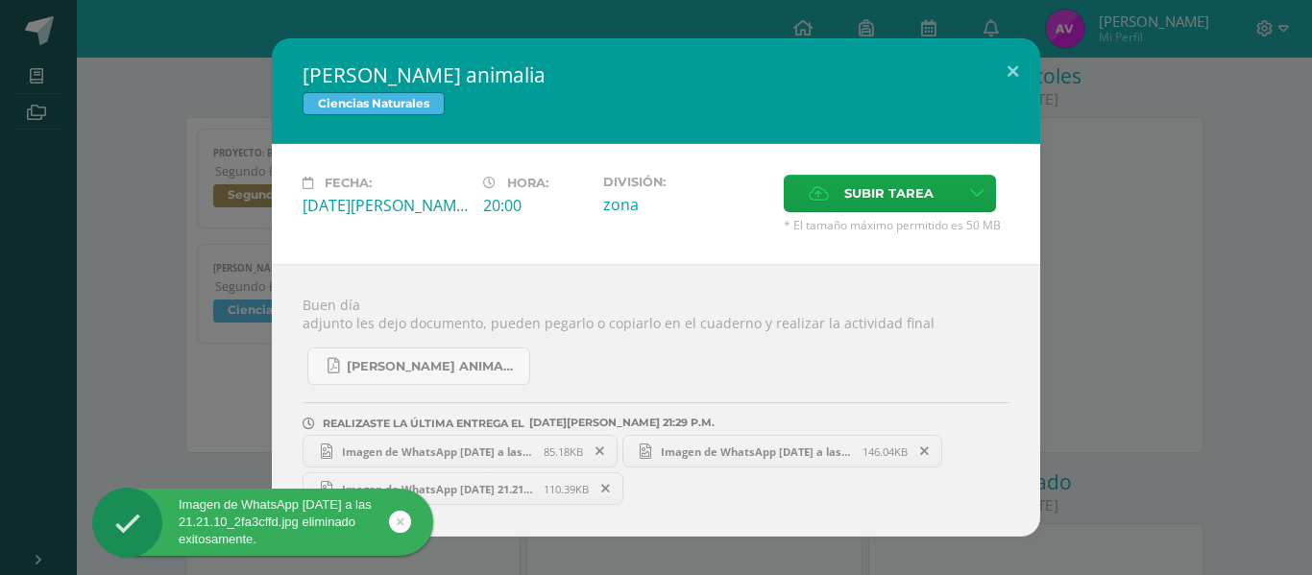
click at [603, 441] on span at bounding box center [600, 451] width 33 height 21
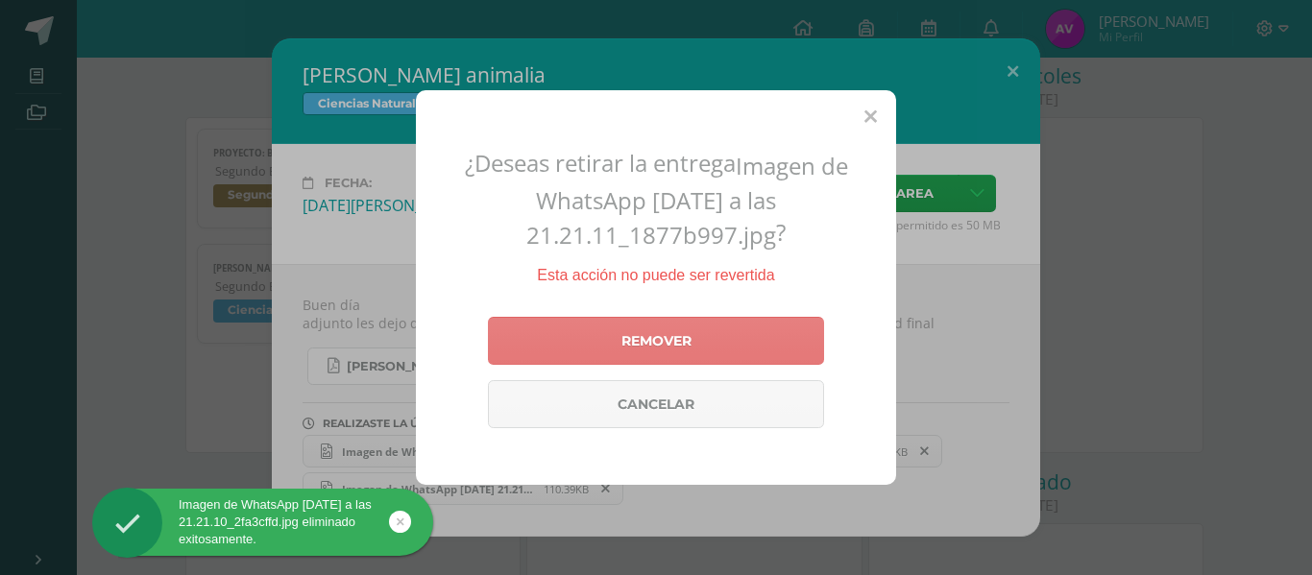
click at [604, 331] on link "Remover" at bounding box center [656, 341] width 336 height 48
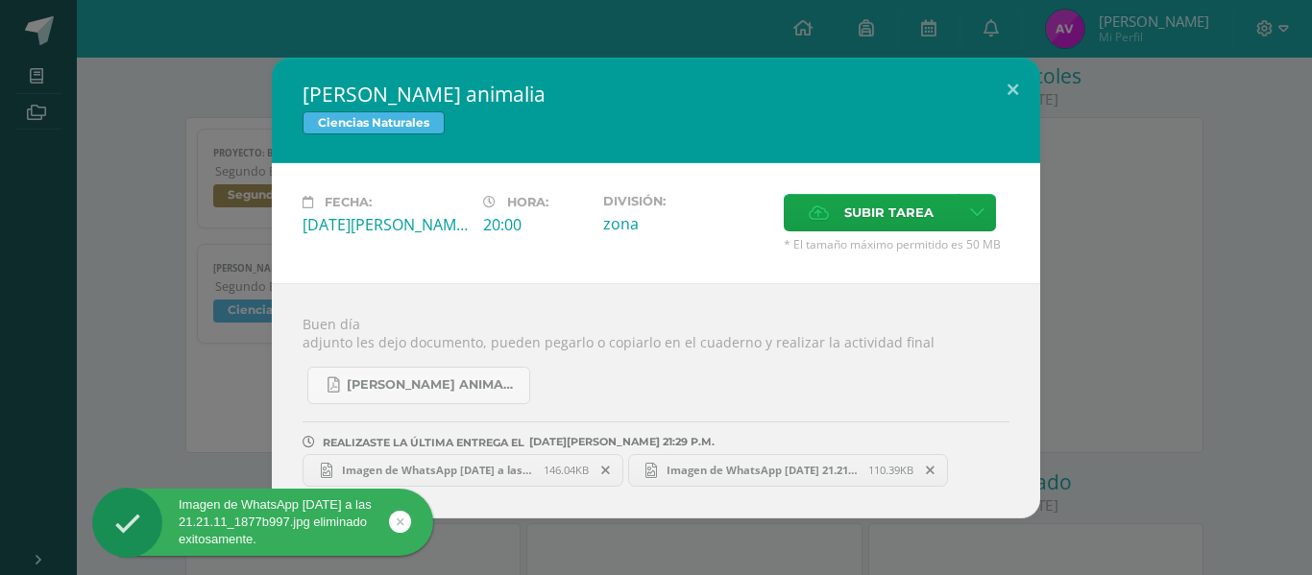
click at [608, 464] on icon at bounding box center [605, 470] width 9 height 13
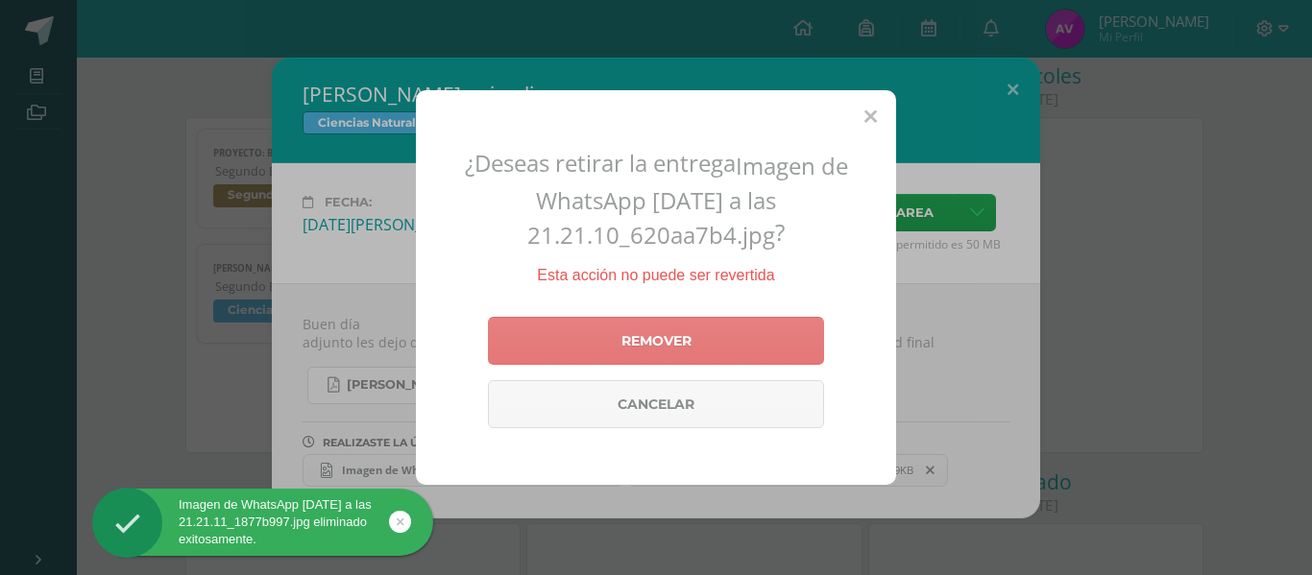
click at [617, 339] on link "Remover" at bounding box center [656, 341] width 336 height 48
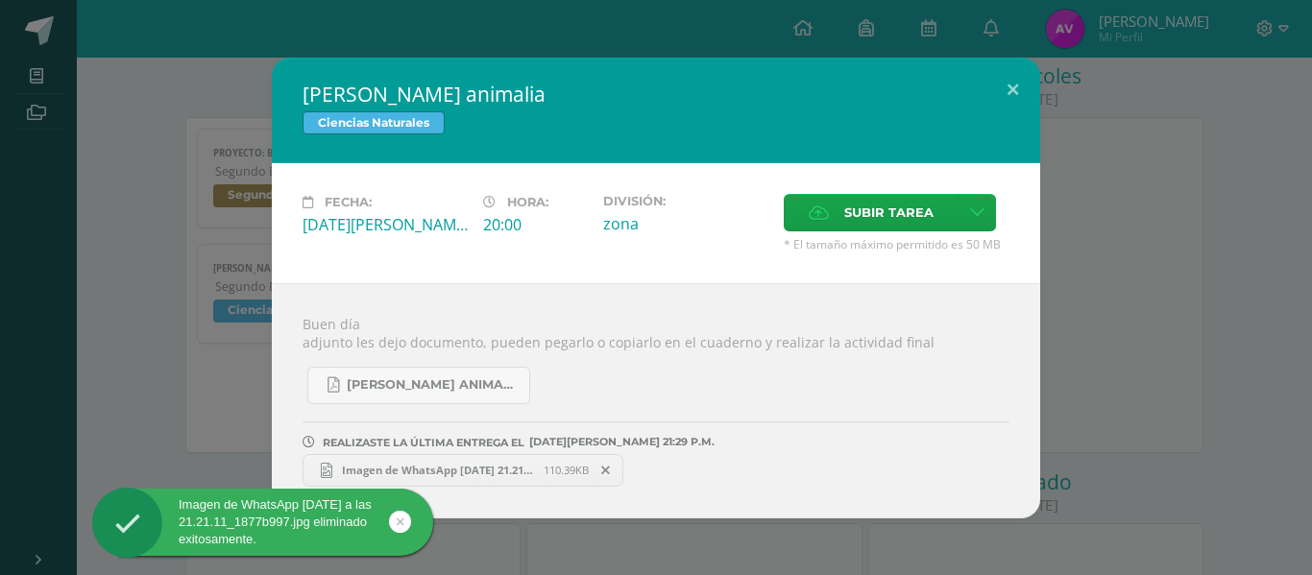
click at [610, 467] on icon at bounding box center [605, 470] width 9 height 13
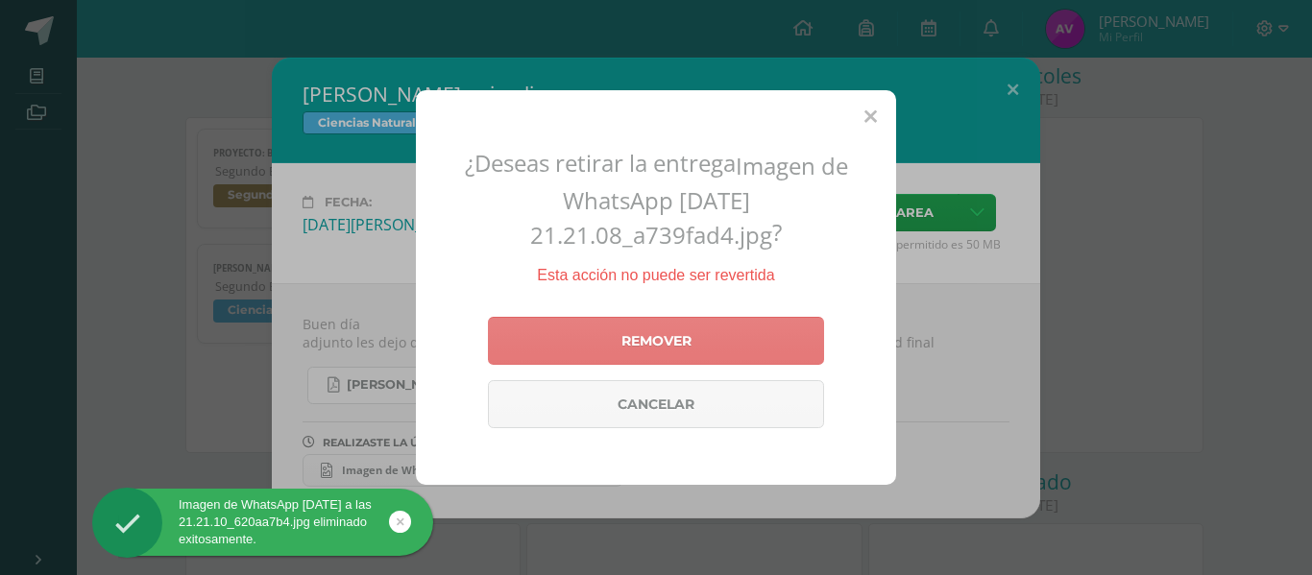
click at [614, 333] on link "Remover" at bounding box center [656, 341] width 336 height 48
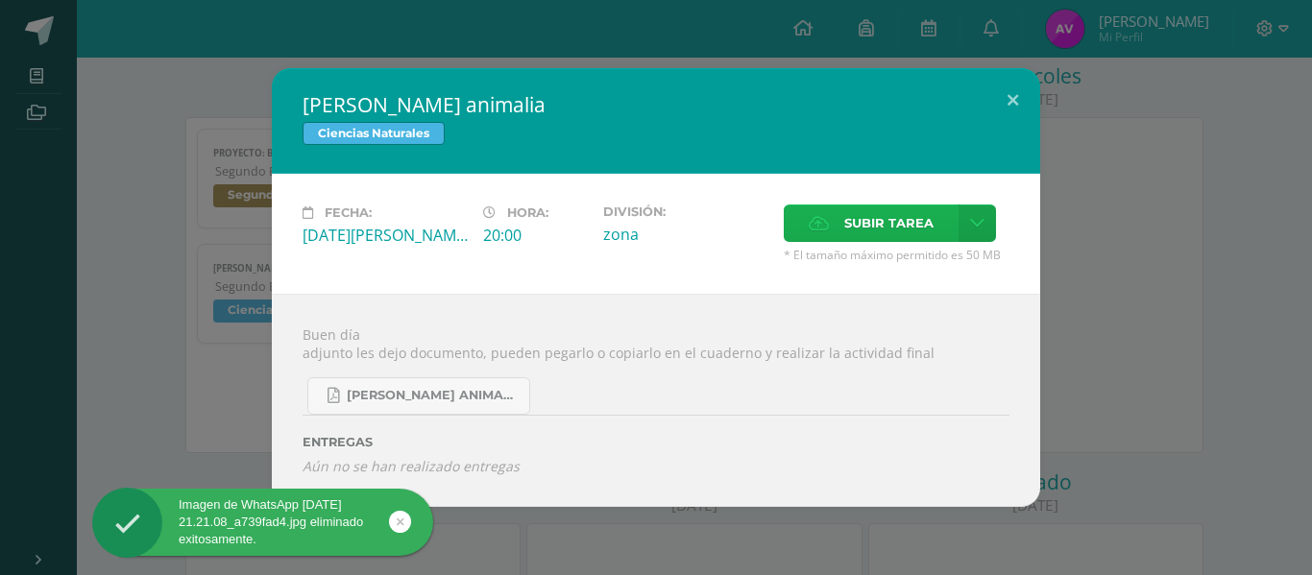
click at [831, 221] on label "Subir tarea" at bounding box center [870, 223] width 175 height 37
click at [0, 0] on input "Subir tarea" at bounding box center [0, 0] width 0 height 0
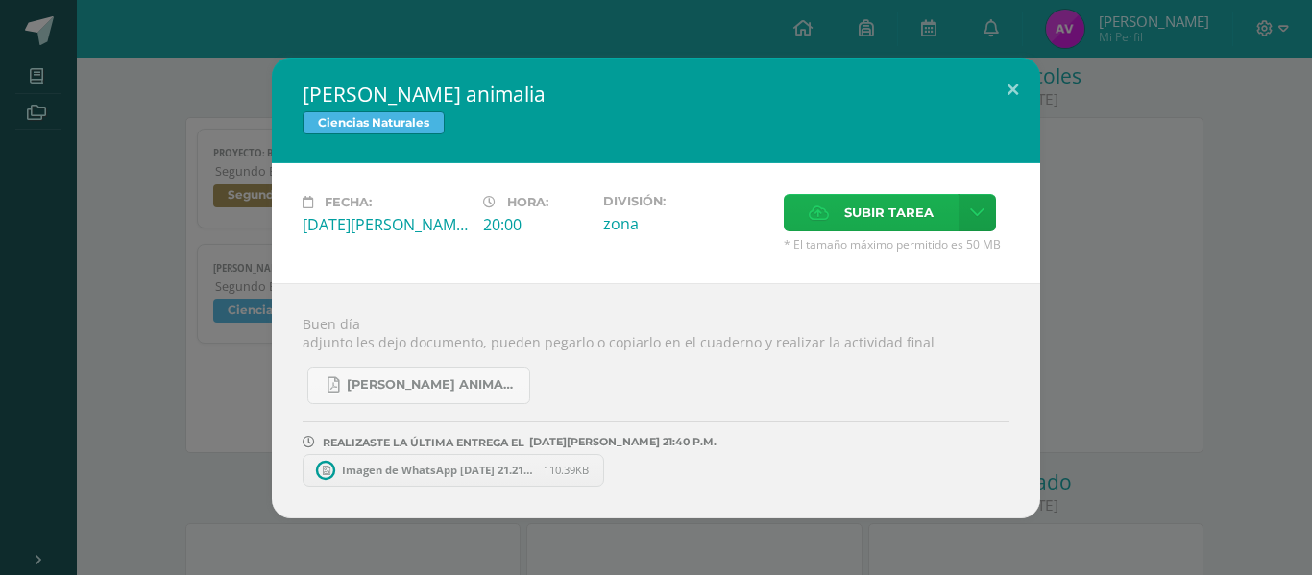
click at [851, 213] on span "Subir tarea" at bounding box center [888, 213] width 89 height 36
click at [0, 0] on input "Subir tarea" at bounding box center [0, 0] width 0 height 0
click at [877, 202] on span "Subir tarea" at bounding box center [888, 213] width 89 height 36
click at [0, 0] on input "Subir tarea" at bounding box center [0, 0] width 0 height 0
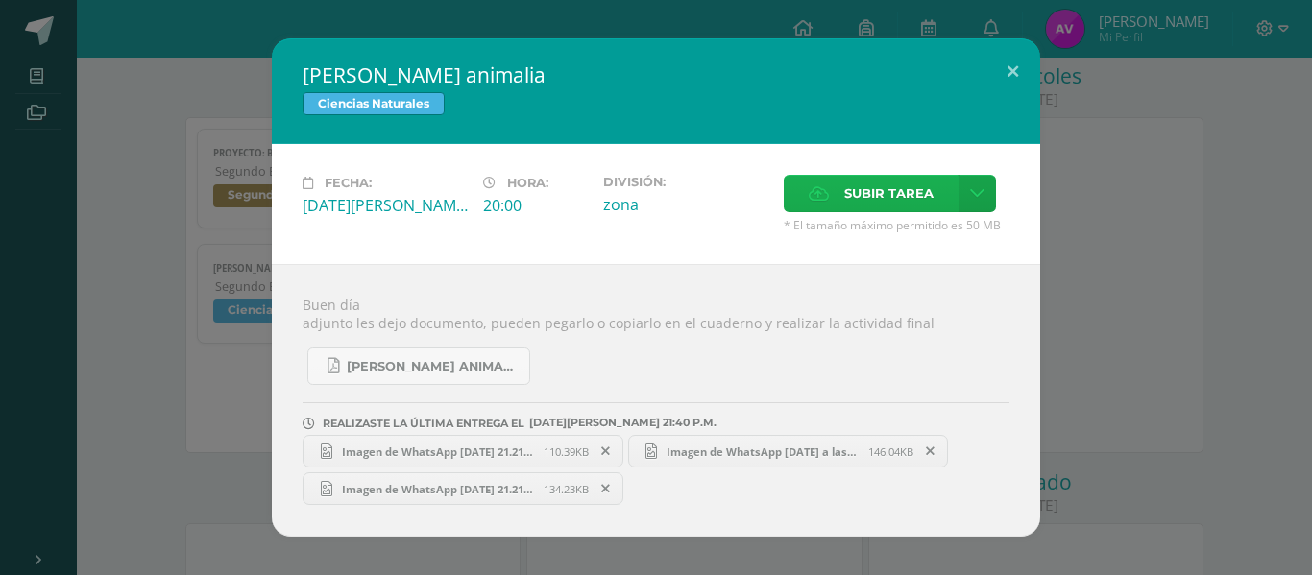
click at [833, 197] on label "Subir tarea" at bounding box center [870, 193] width 175 height 37
click at [0, 0] on input "Subir tarea" at bounding box center [0, 0] width 0 height 0
click at [867, 183] on span "Subir tarea" at bounding box center [888, 194] width 89 height 36
click at [0, 0] on input "Subir tarea" at bounding box center [0, 0] width 0 height 0
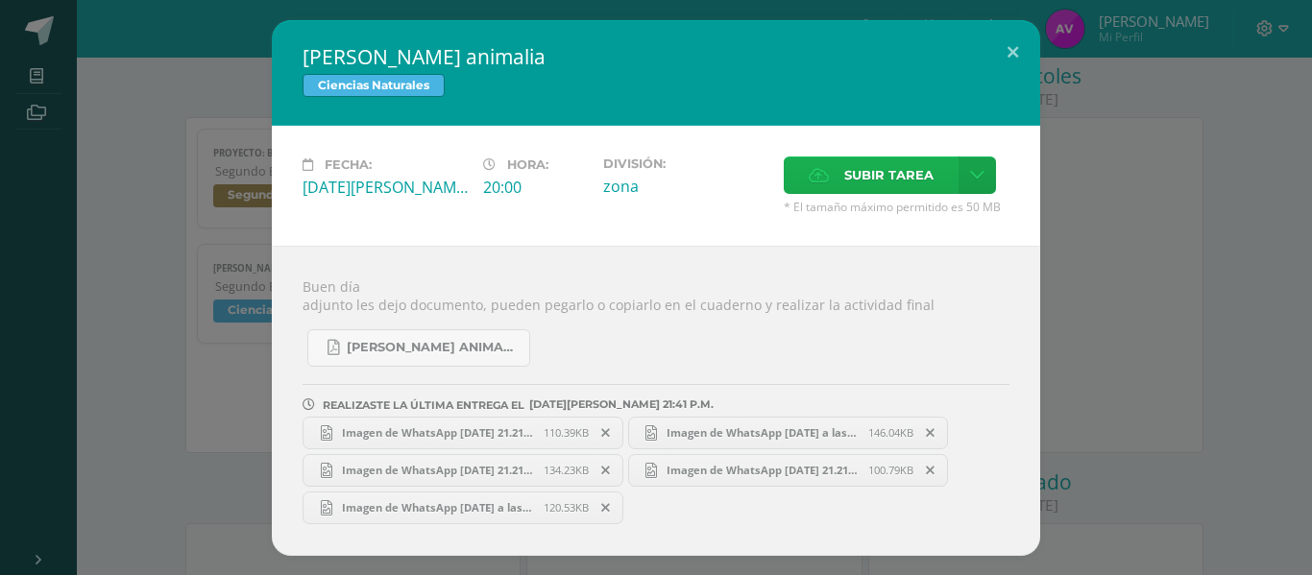
click at [840, 170] on label "Subir tarea" at bounding box center [870, 175] width 175 height 37
click at [0, 0] on input "Subir tarea" at bounding box center [0, 0] width 0 height 0
click at [853, 180] on span "Subir tarea" at bounding box center [888, 175] width 89 height 36
click at [0, 0] on input "Subir tarea" at bounding box center [0, 0] width 0 height 0
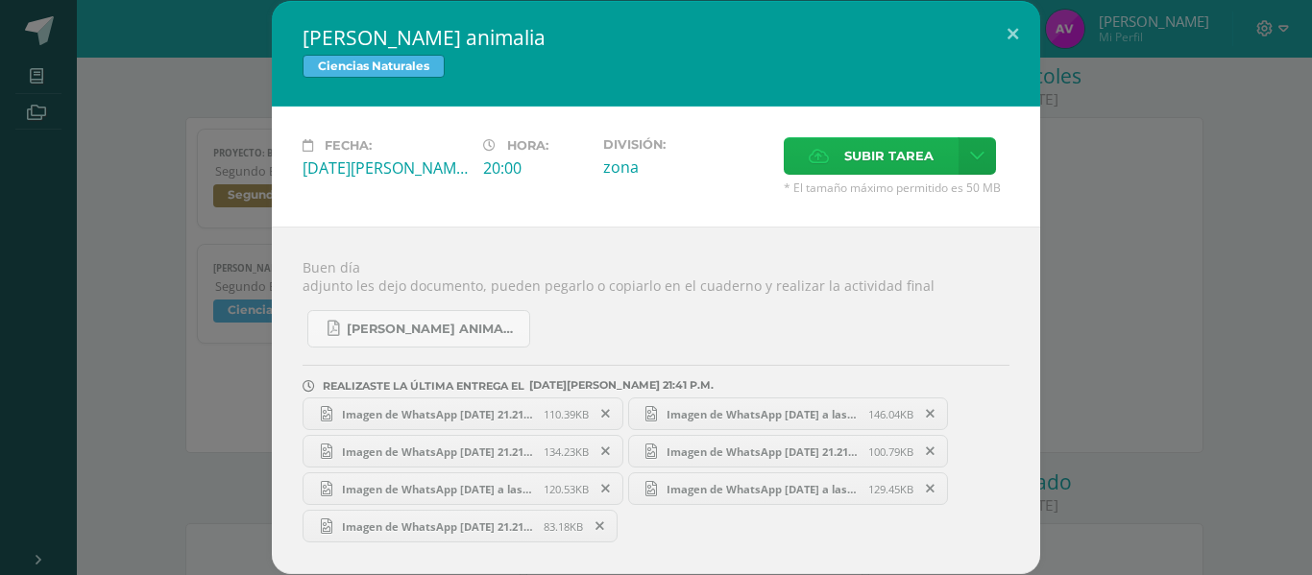
click at [852, 163] on span "Subir tarea" at bounding box center [888, 156] width 89 height 36
click at [0, 0] on input "Subir tarea" at bounding box center [0, 0] width 0 height 0
click at [858, 163] on span "Subir tarea" at bounding box center [888, 156] width 89 height 36
click at [0, 0] on input "Subir tarea" at bounding box center [0, 0] width 0 height 0
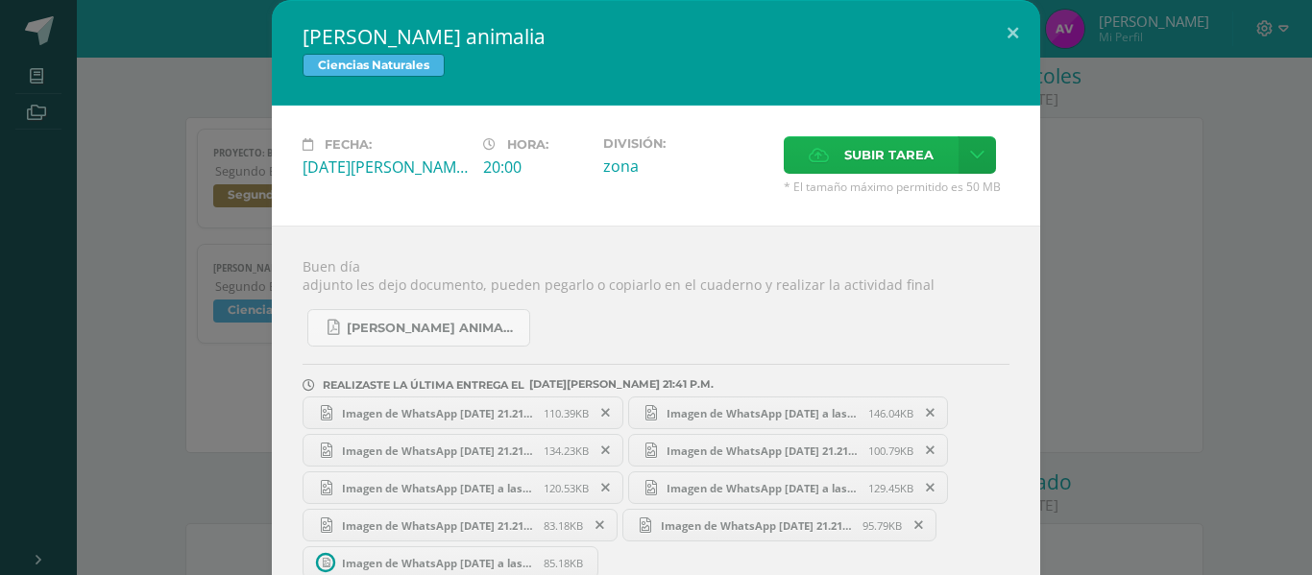
click at [833, 163] on label "Subir tarea" at bounding box center [870, 154] width 175 height 37
click at [0, 0] on input "Subir tarea" at bounding box center [0, 0] width 0 height 0
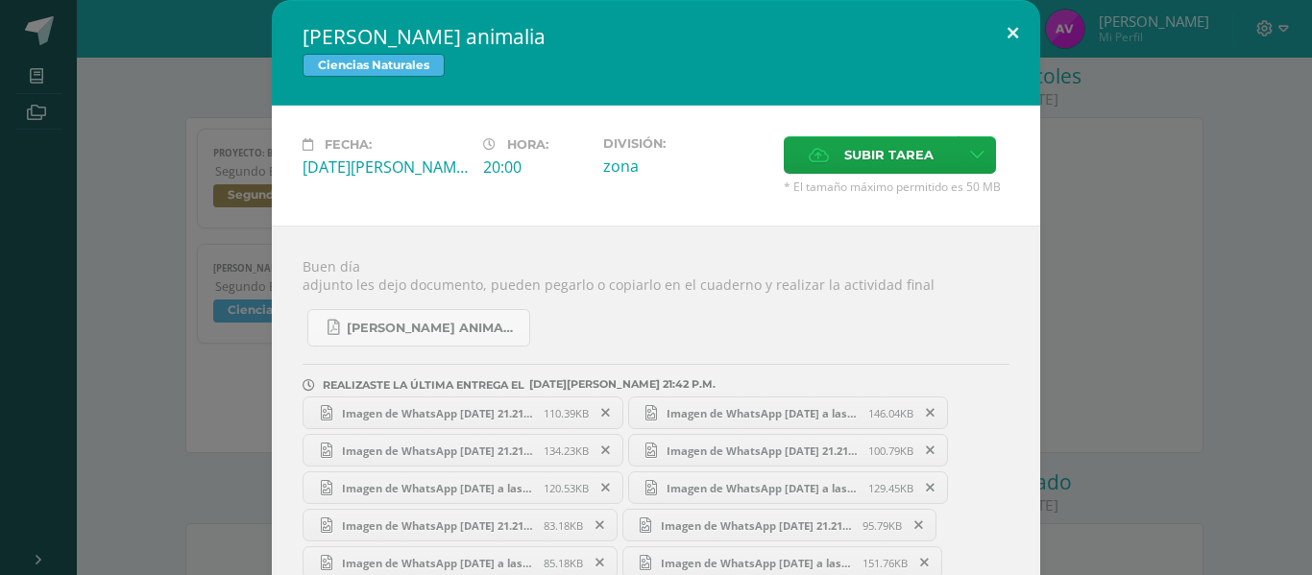
click at [996, 38] on button at bounding box center [1012, 32] width 55 height 65
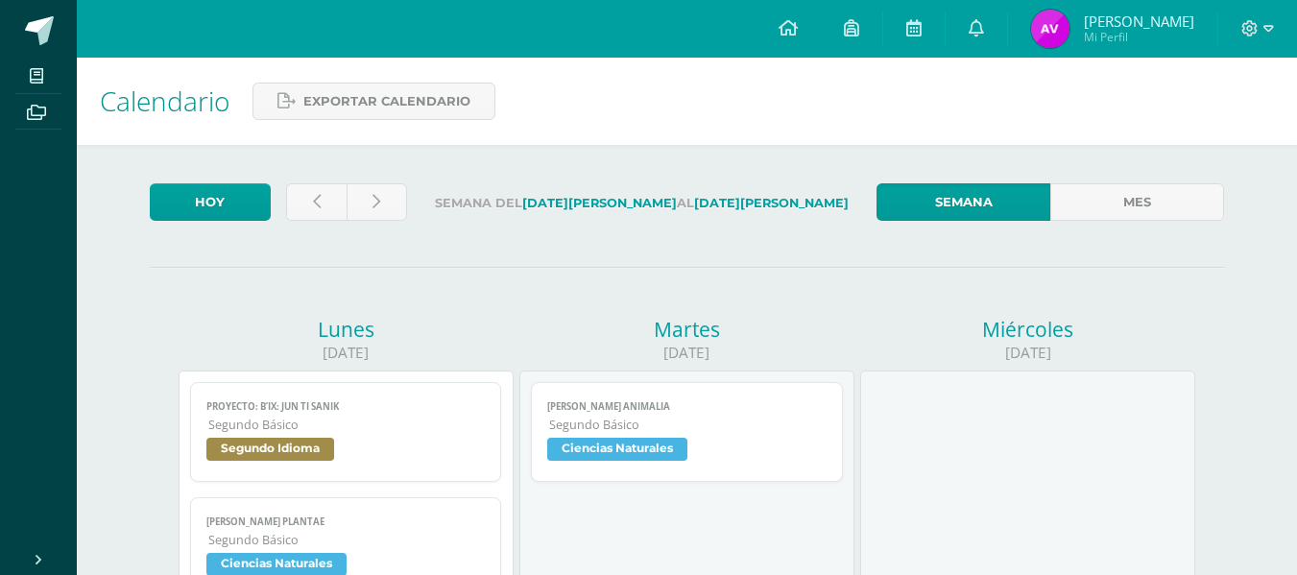
click at [774, 435] on link "[PERSON_NAME] animalia Segundo Básico Ciencias Naturales" at bounding box center [687, 432] width 312 height 100
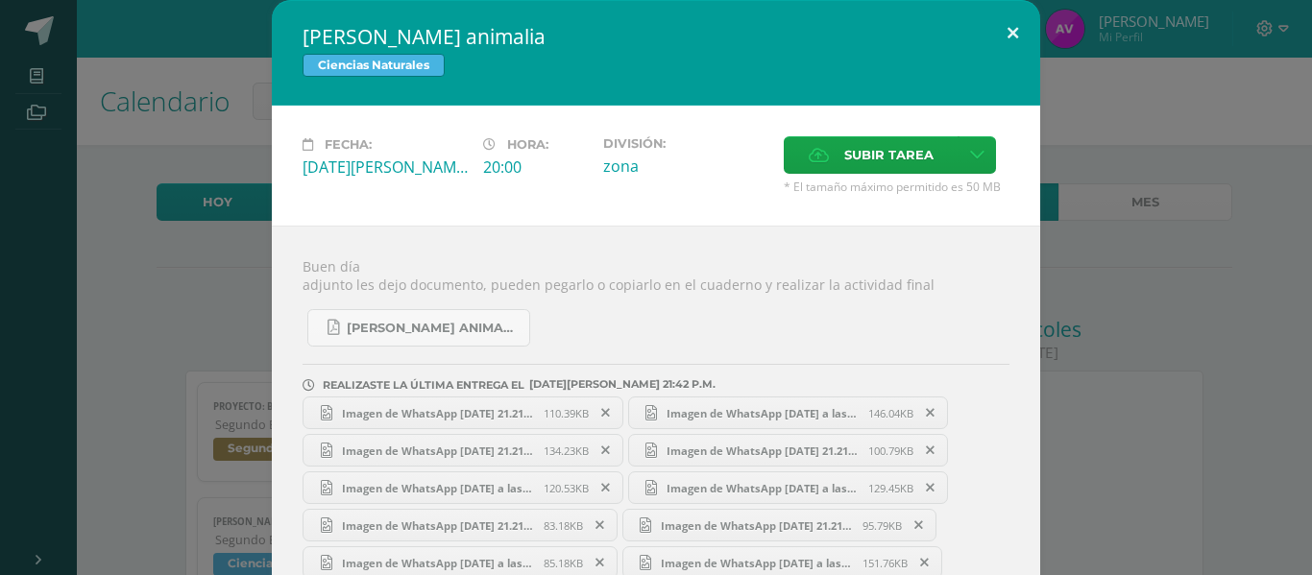
click at [999, 26] on button at bounding box center [1012, 32] width 55 height 65
